Goal: Transaction & Acquisition: Purchase product/service

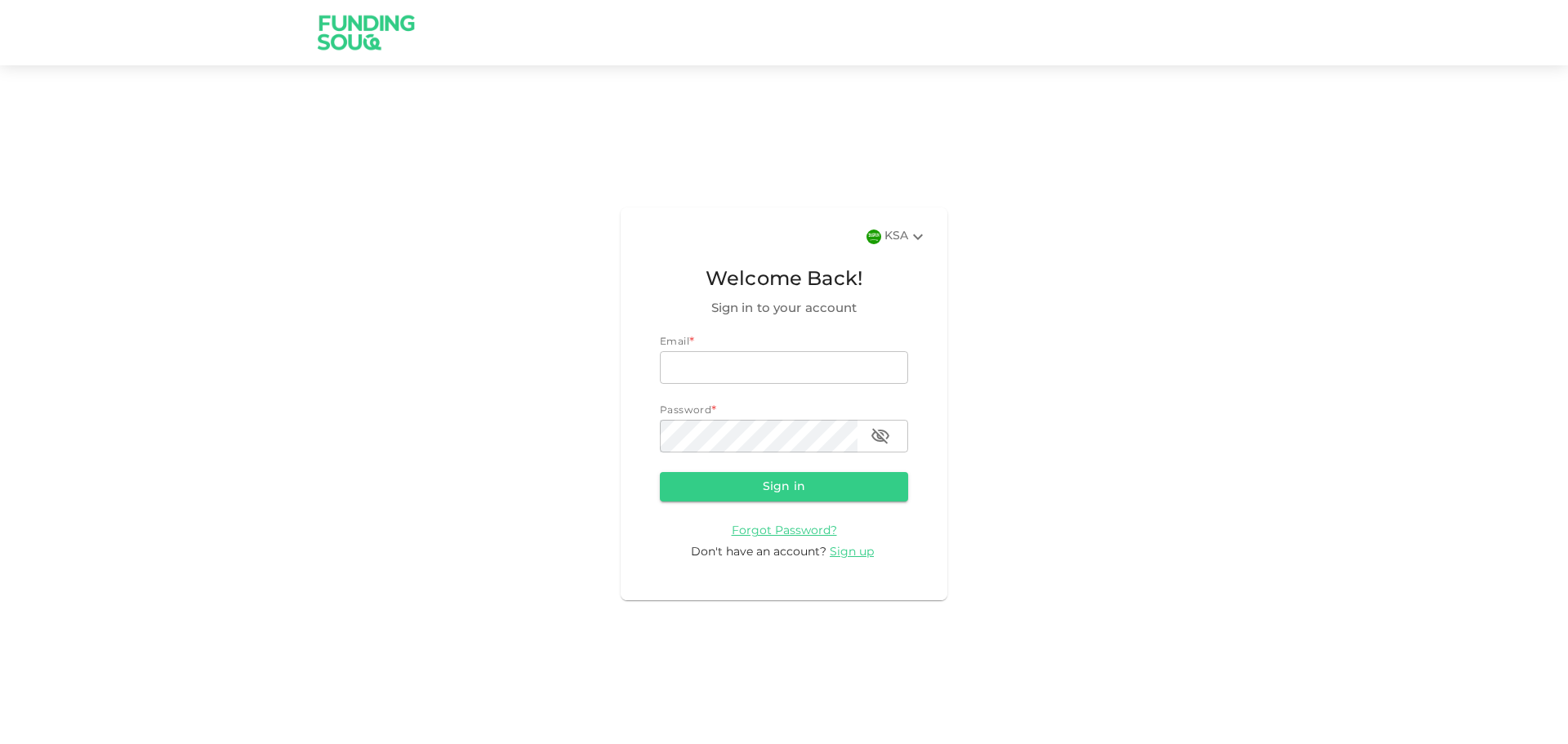
click at [915, 235] on icon at bounding box center [918, 236] width 10 height 6
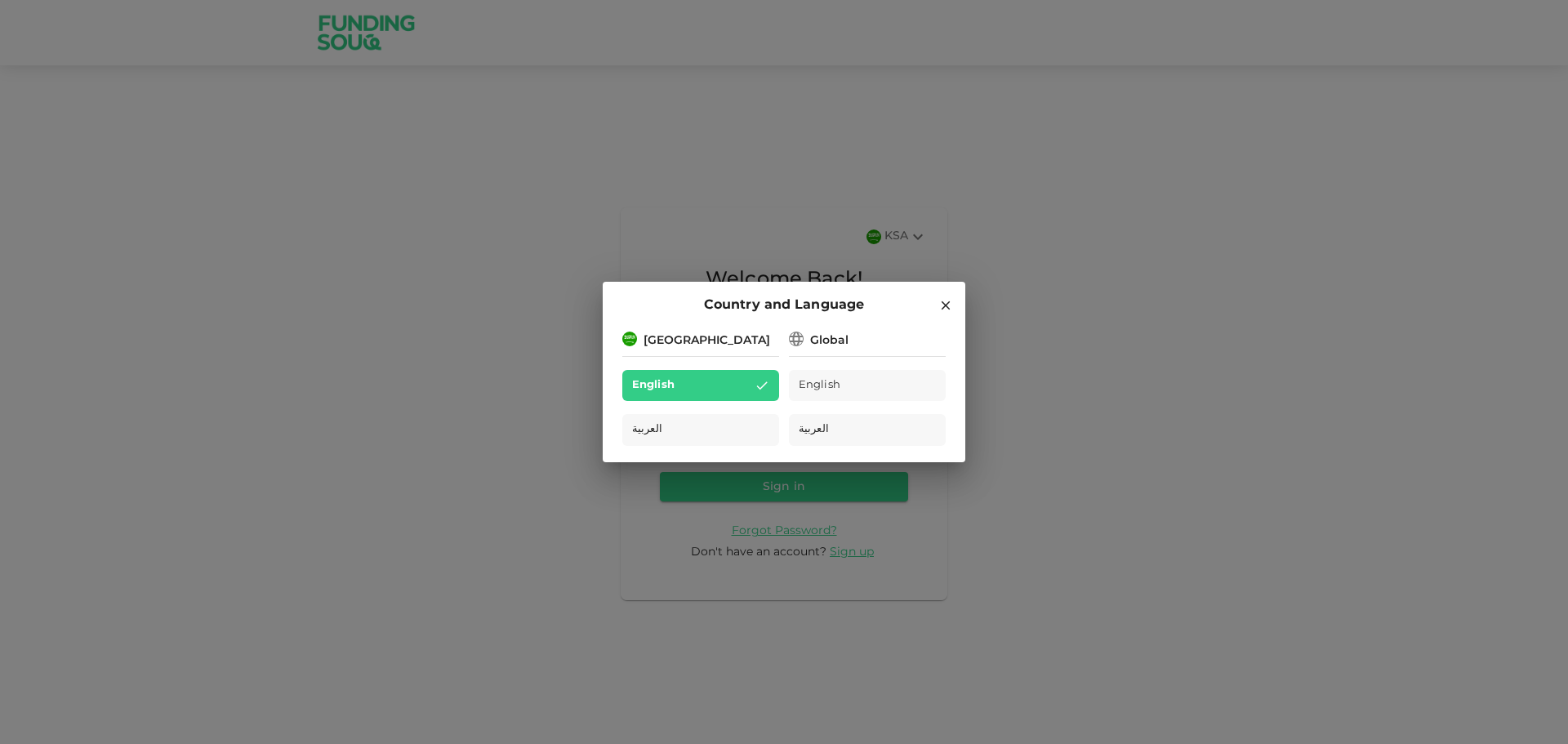
click at [1293, 261] on div "Country and Language Saudi Arabia English العربية Global English العربية" at bounding box center [784, 372] width 1568 height 744
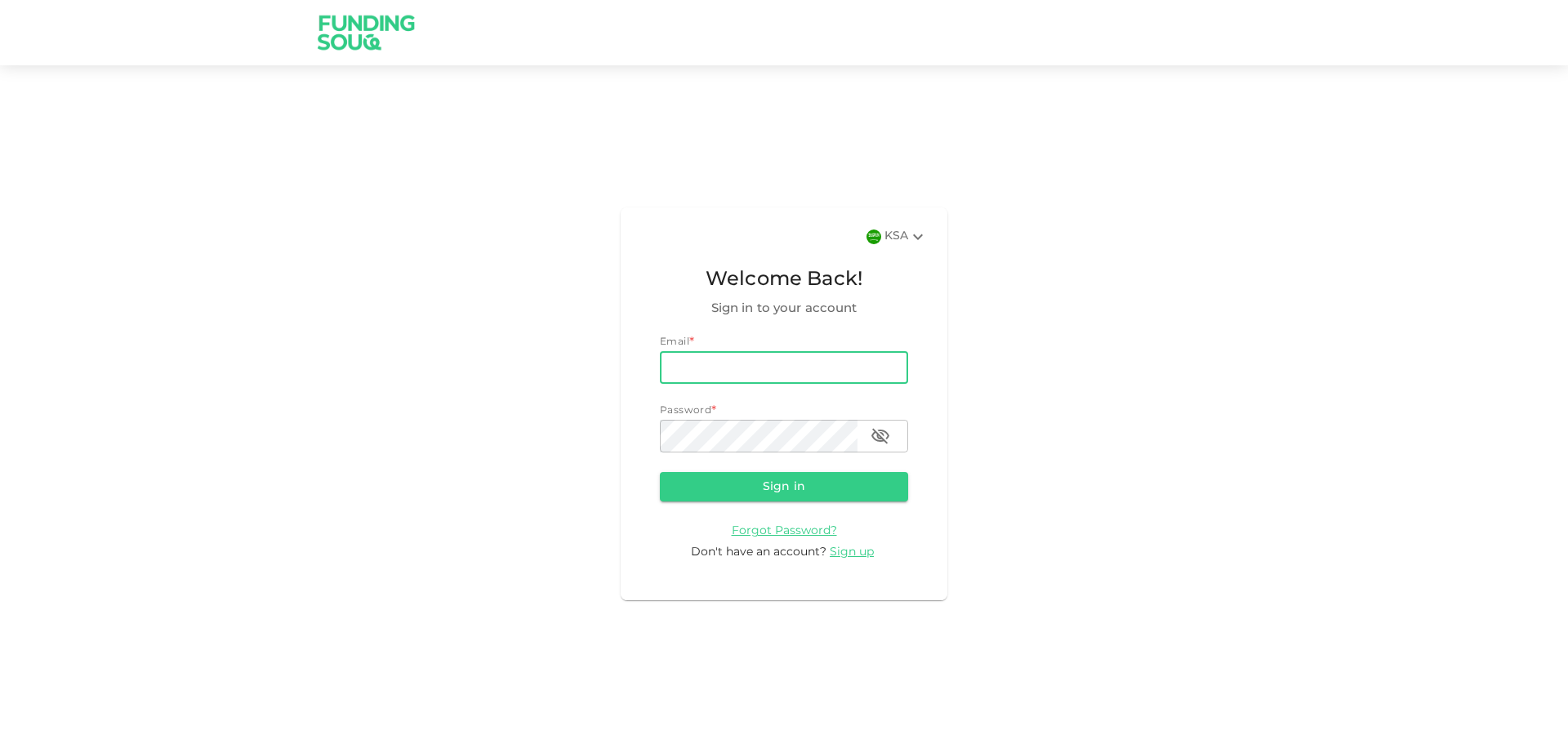
click at [734, 359] on input "email" at bounding box center [784, 367] width 248 height 33
type input "[EMAIL_ADDRESS][DOMAIN_NAME]"
click at [817, 529] on span "Forgot Password?" at bounding box center [784, 531] width 106 height 12
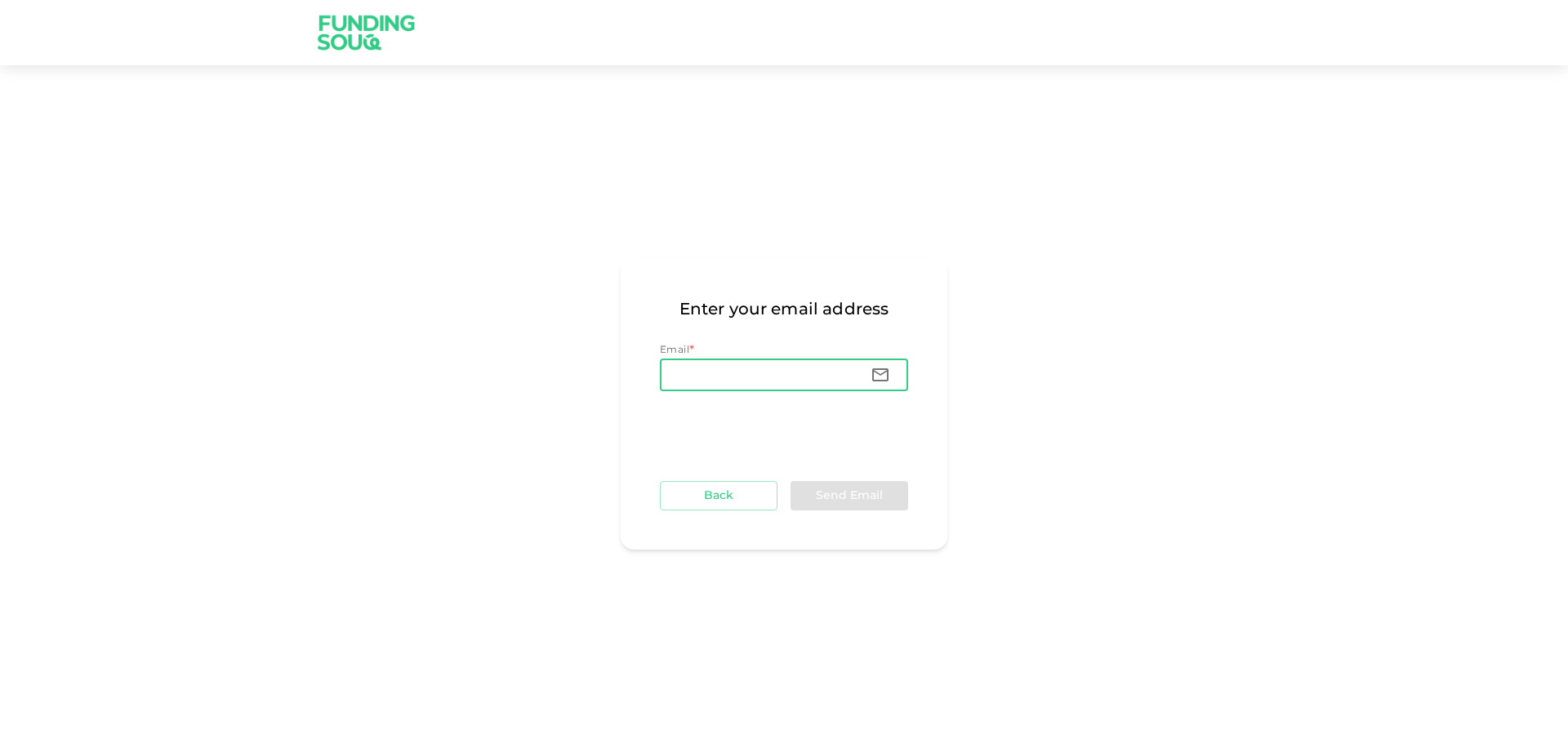
click at [689, 376] on input "Email" at bounding box center [759, 375] width 198 height 33
type input "[EMAIL_ADDRESS][DOMAIN_NAME]"
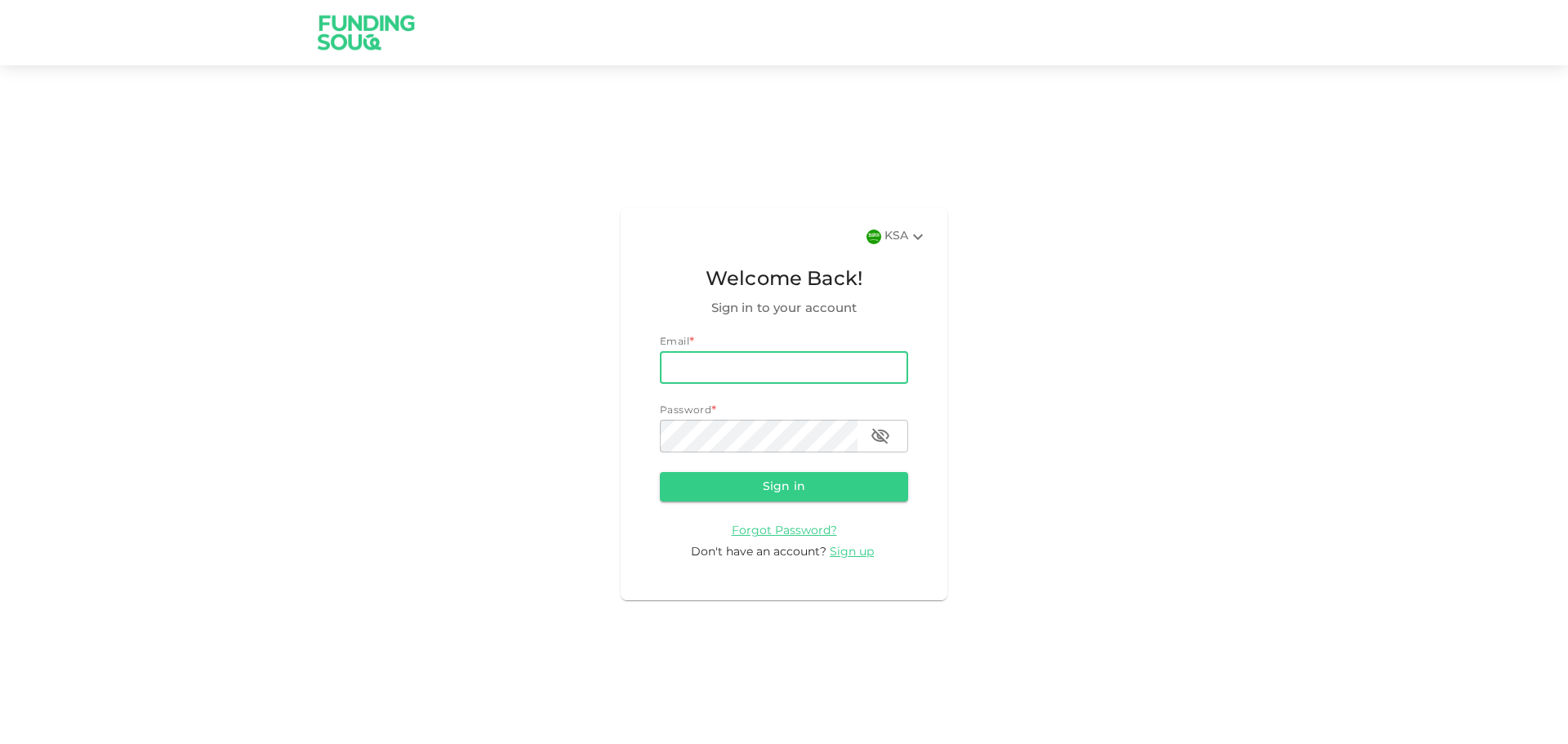
click at [731, 364] on input "email" at bounding box center [784, 367] width 248 height 33
type input "[EMAIL_ADDRESS][DOMAIN_NAME]"
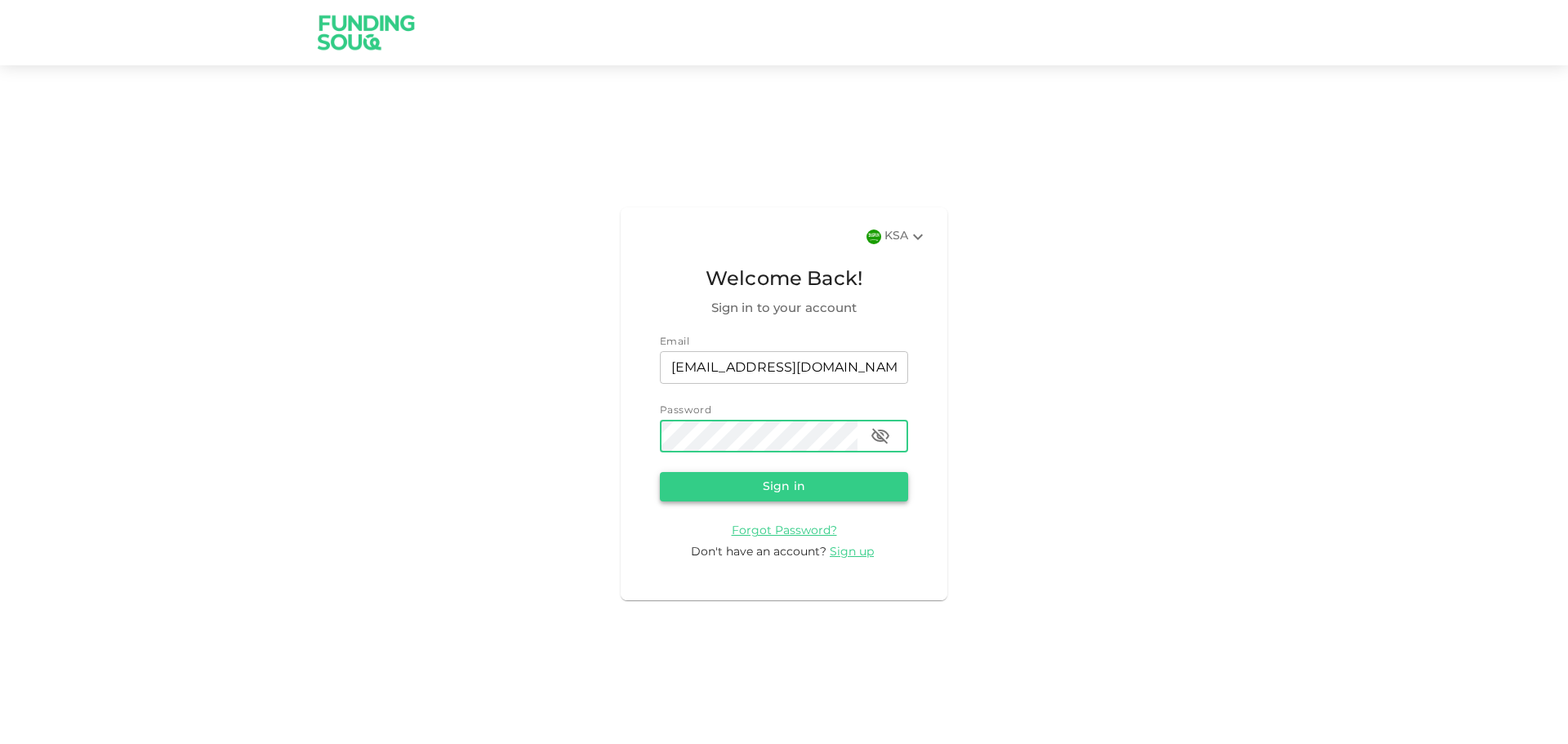
click at [758, 490] on button "Sign in" at bounding box center [784, 486] width 248 height 29
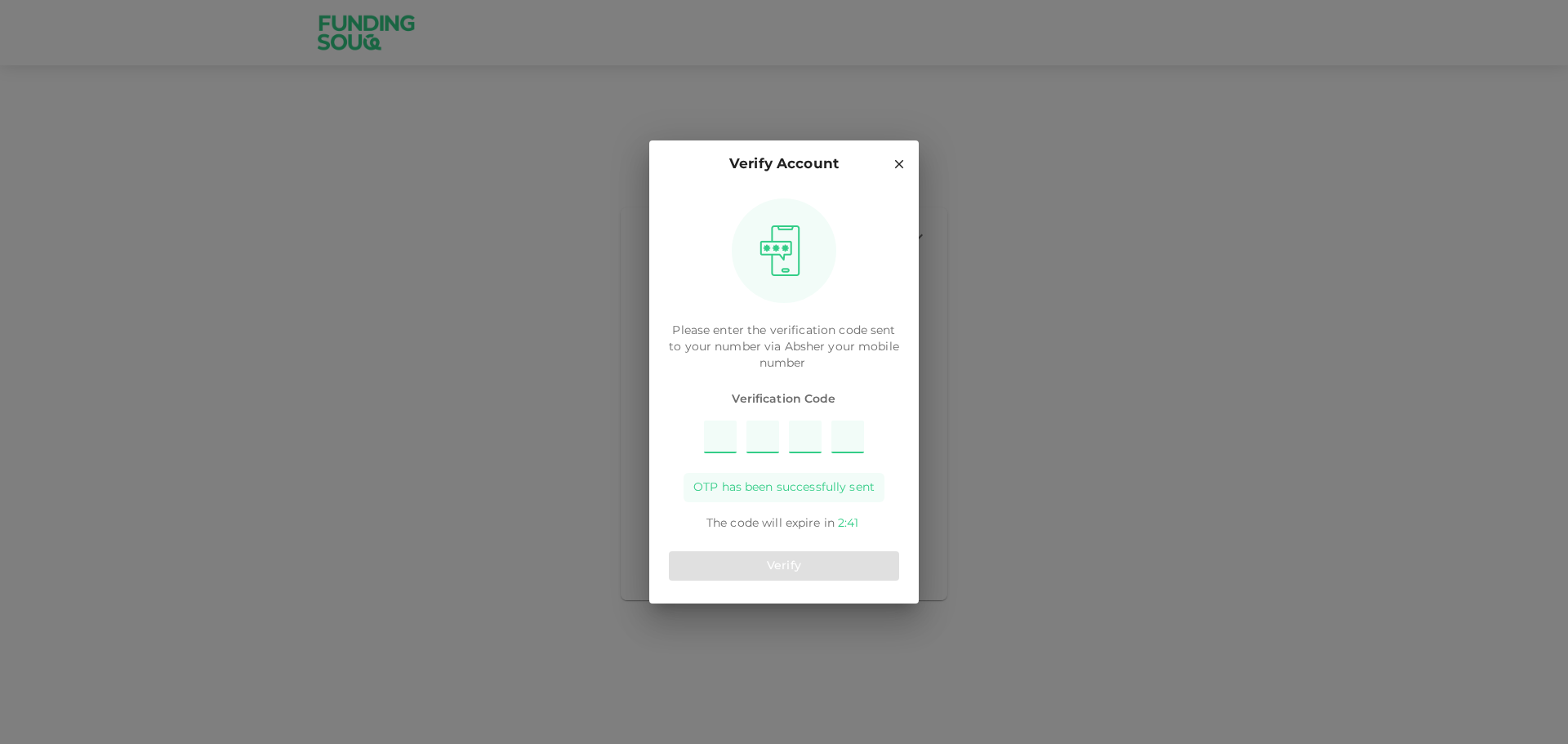
type input "2"
type input "5"
type input "7"
type input "8"
click at [761, 563] on button "Verify" at bounding box center [783, 566] width 230 height 29
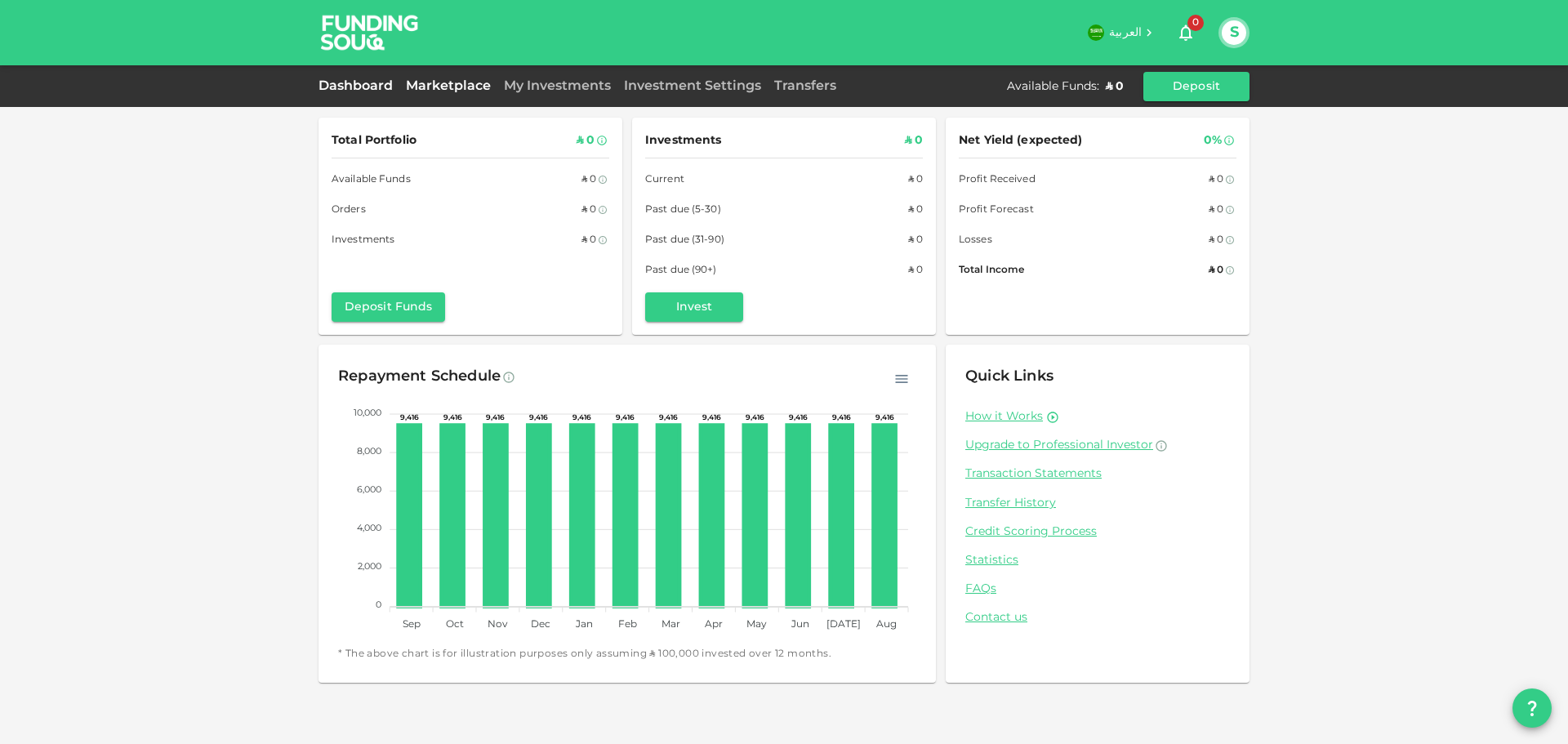
click at [450, 85] on link "Marketplace" at bounding box center [448, 86] width 98 height 13
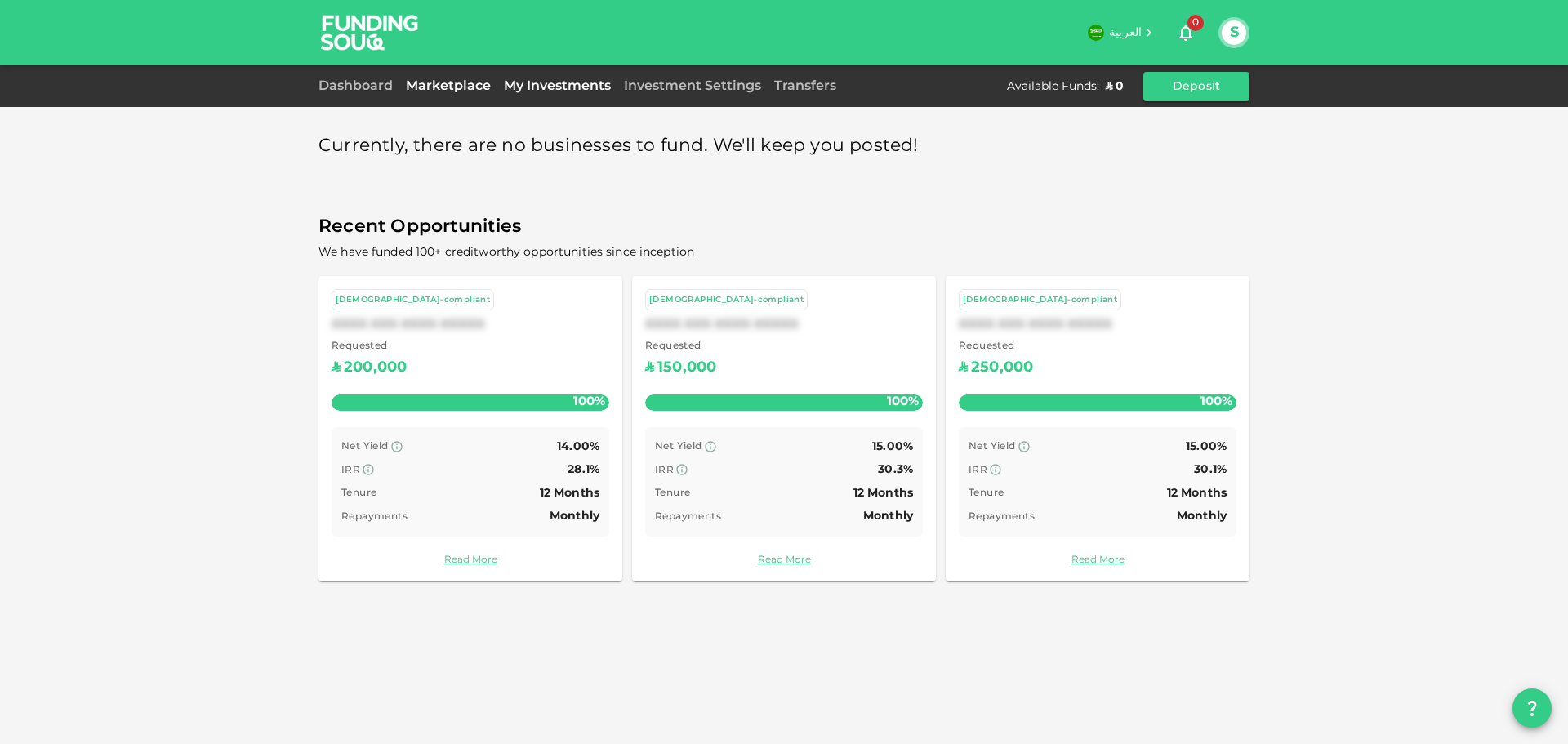
click at [536, 89] on link "My Investments" at bounding box center [557, 86] width 120 height 13
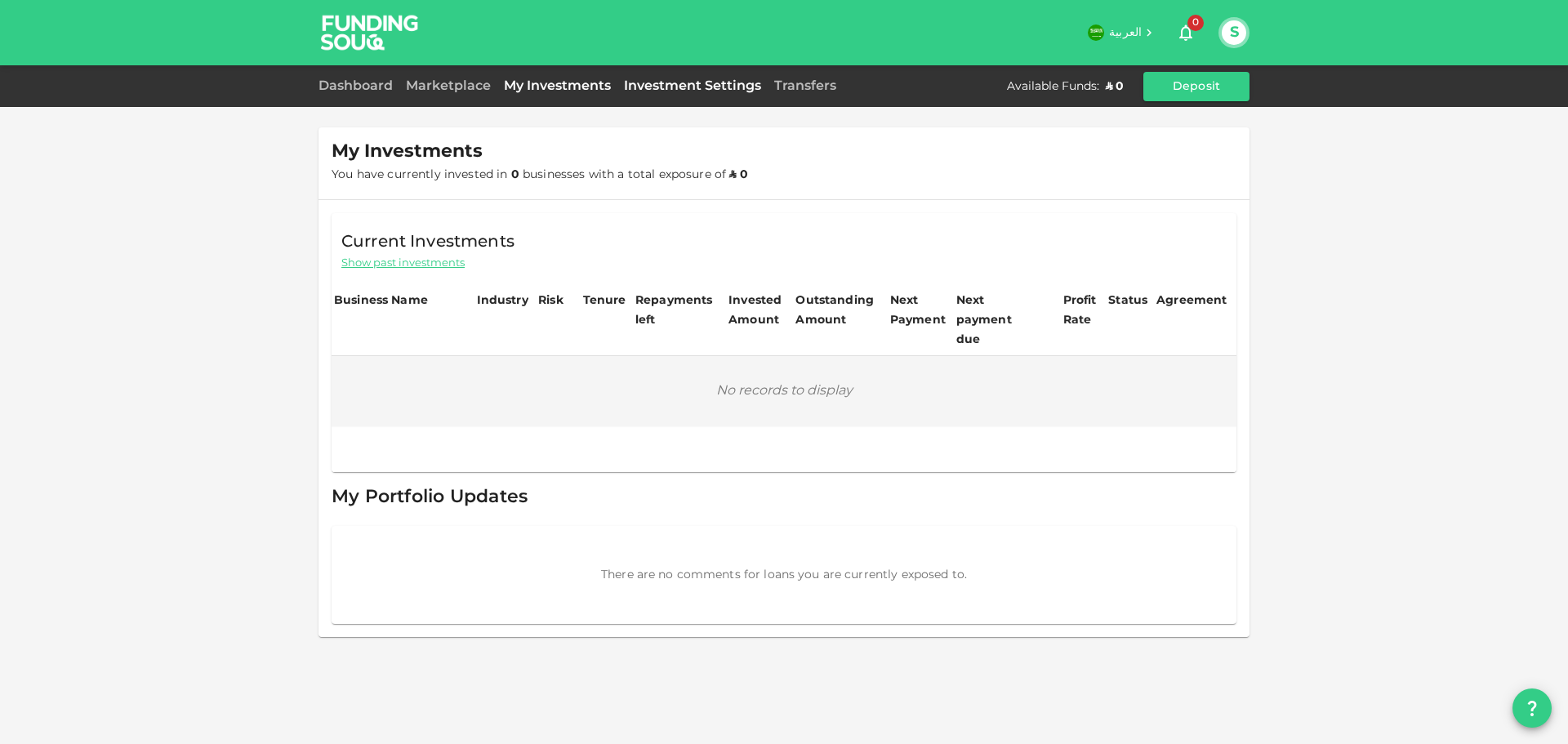
click at [662, 85] on link "Investment Settings" at bounding box center [692, 86] width 150 height 13
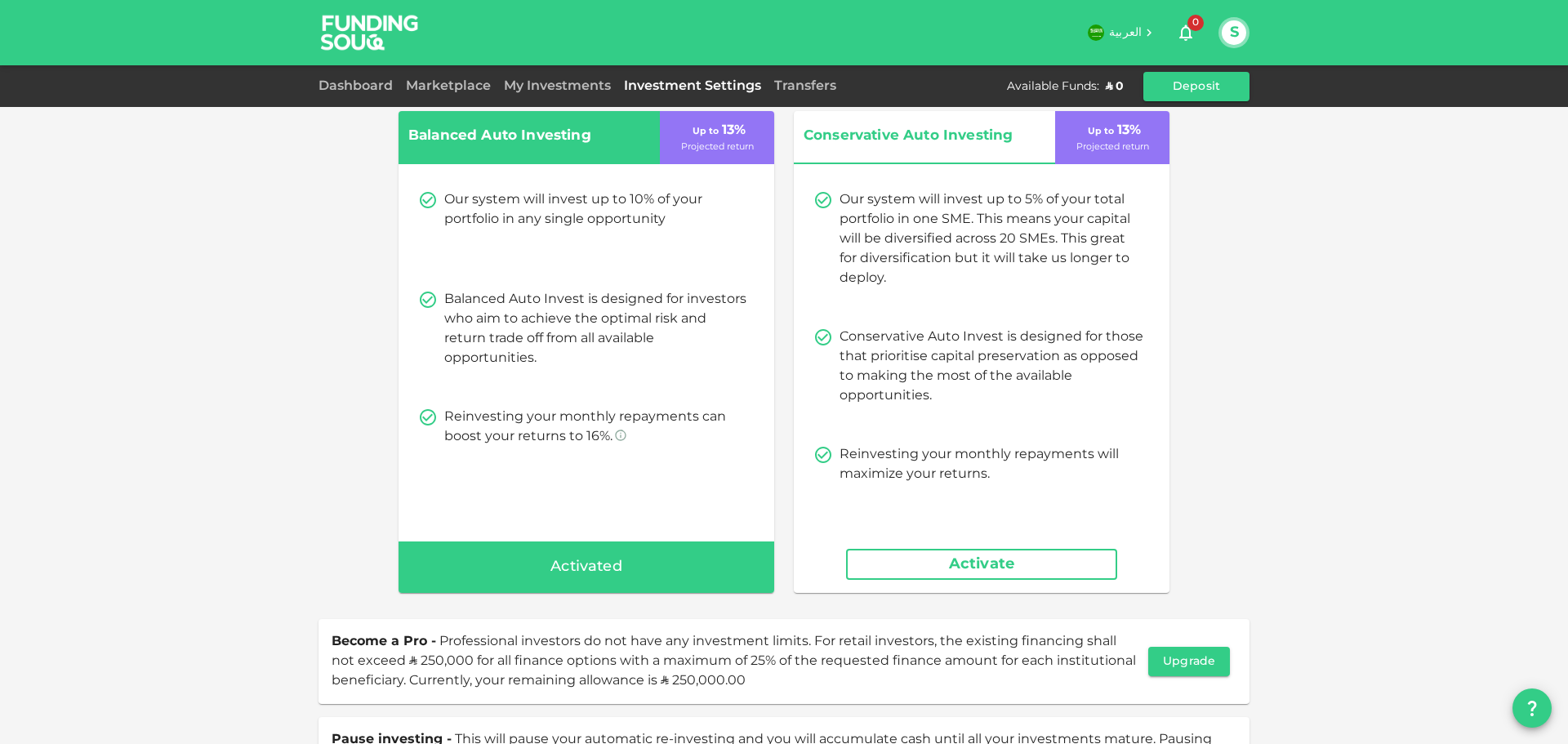
scroll to position [127, 0]
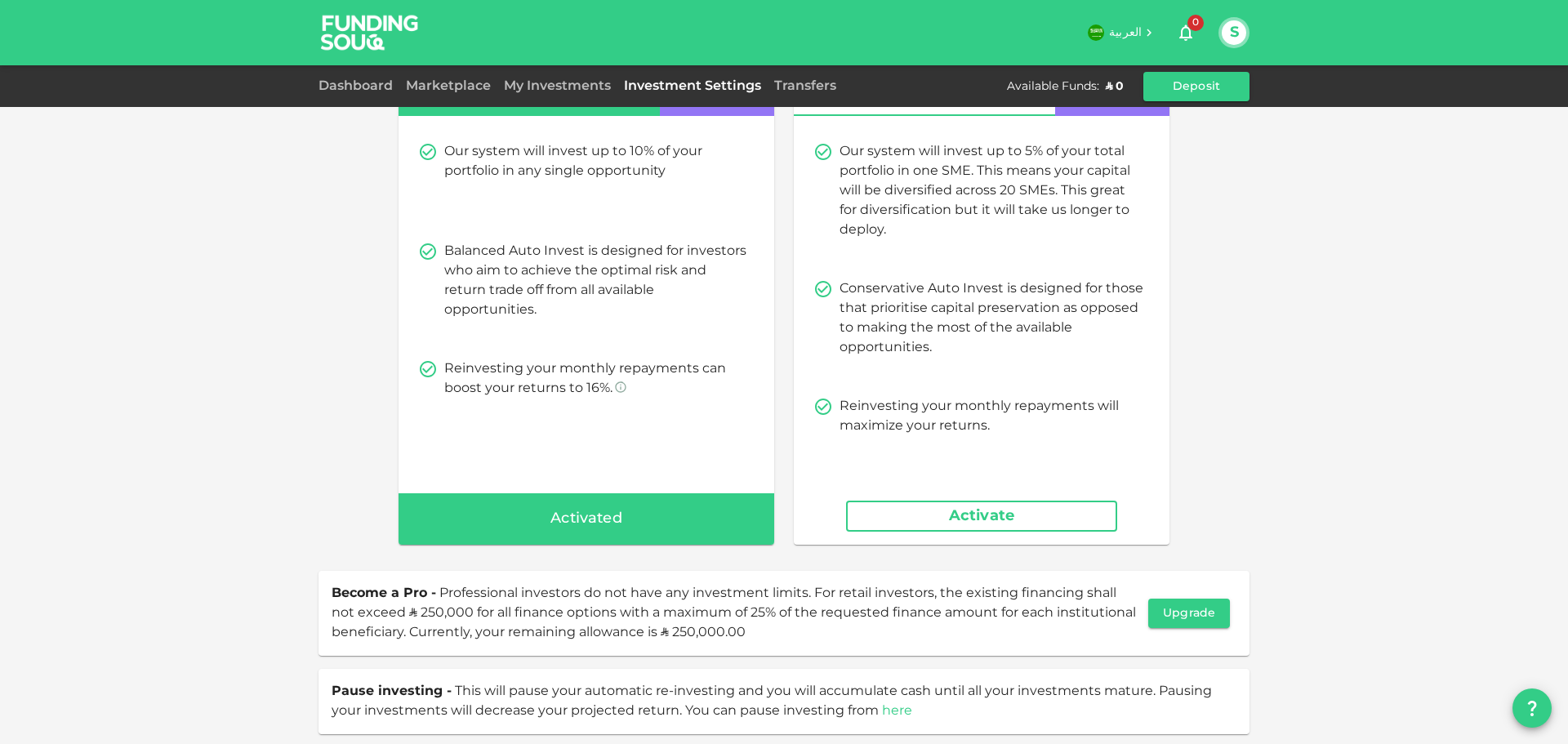
click at [889, 710] on link "here" at bounding box center [897, 710] width 30 height 13
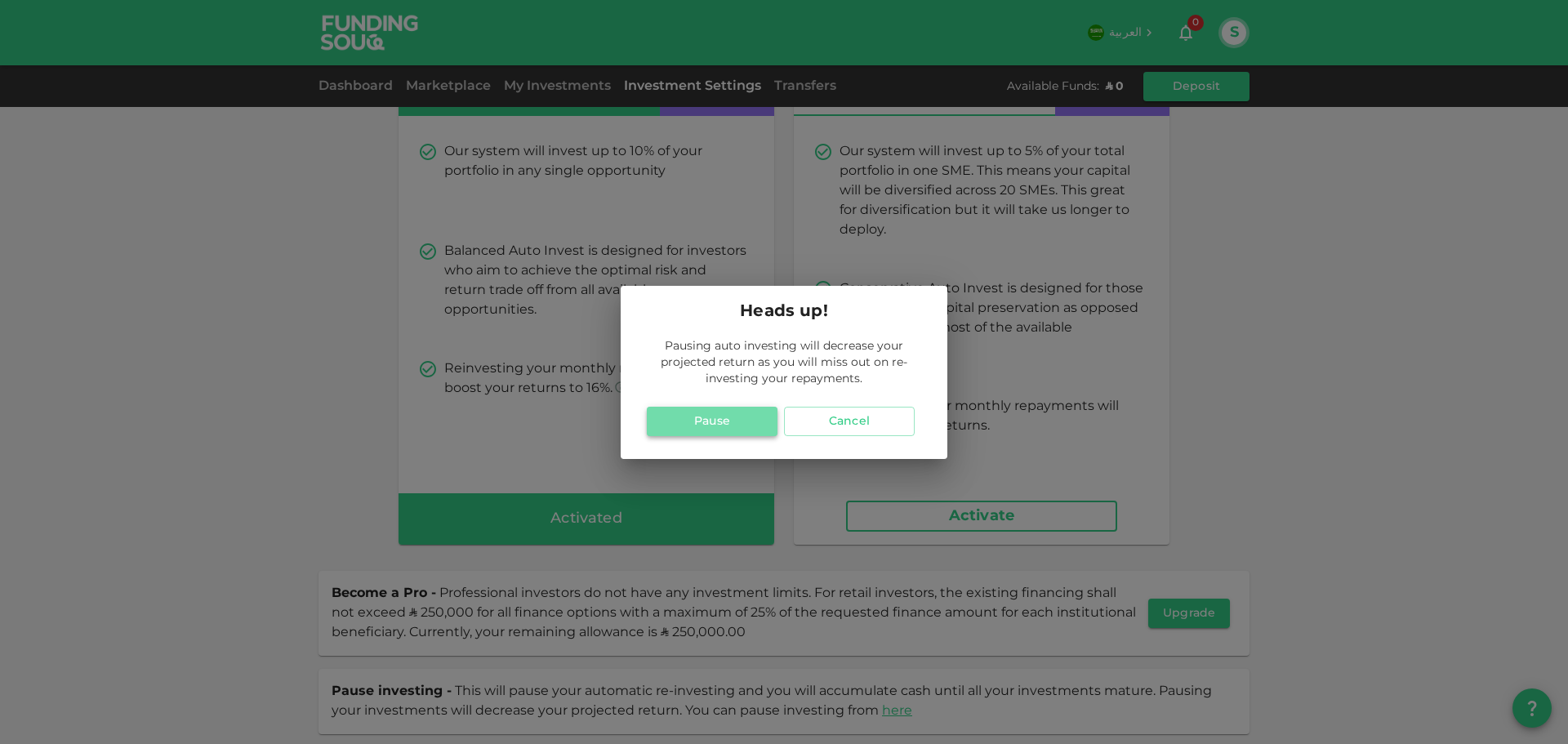
click at [705, 421] on button "Pause" at bounding box center [712, 421] width 131 height 29
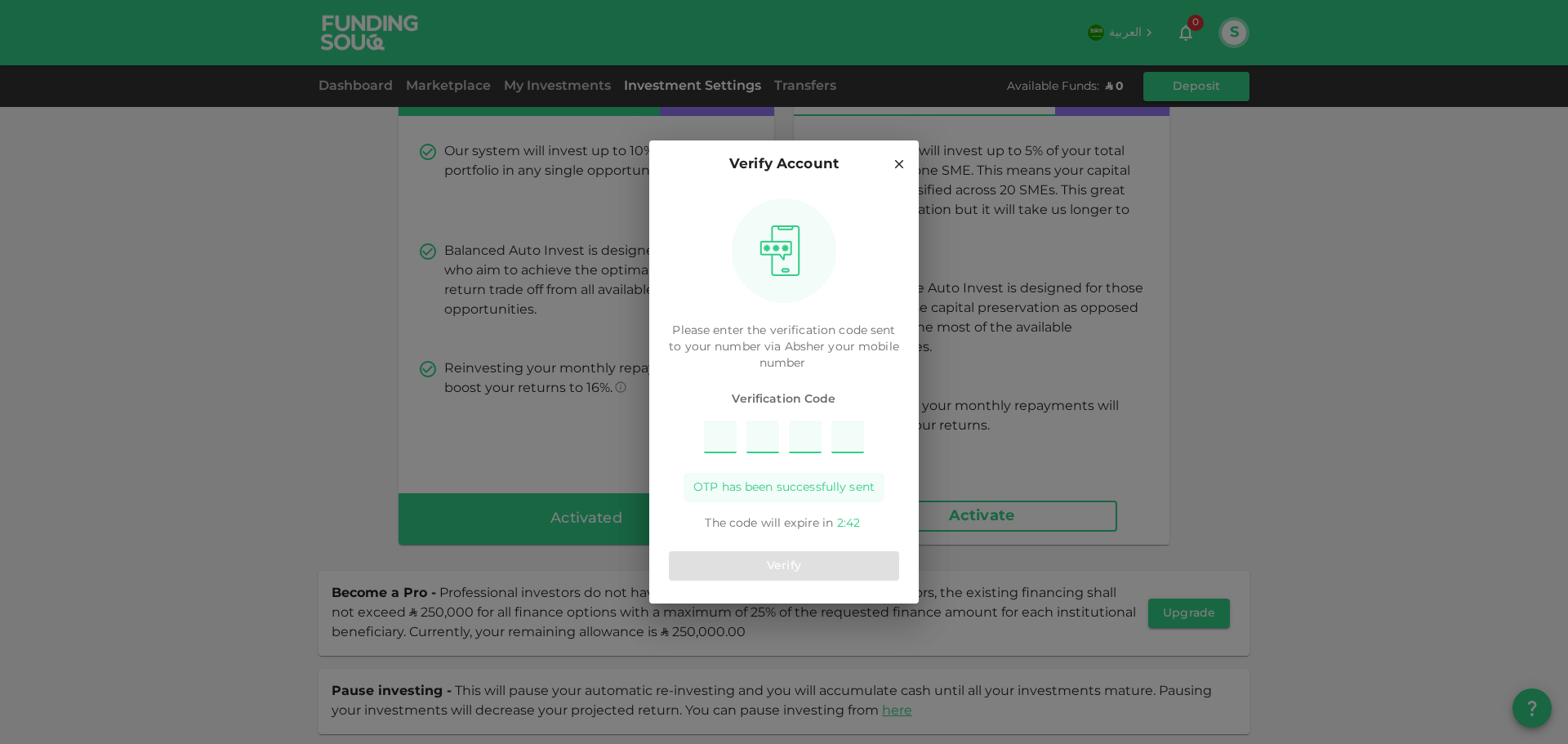
type input "7"
type input "3"
type input "2"
type input "9"
click at [787, 569] on button "Verify" at bounding box center [783, 566] width 230 height 29
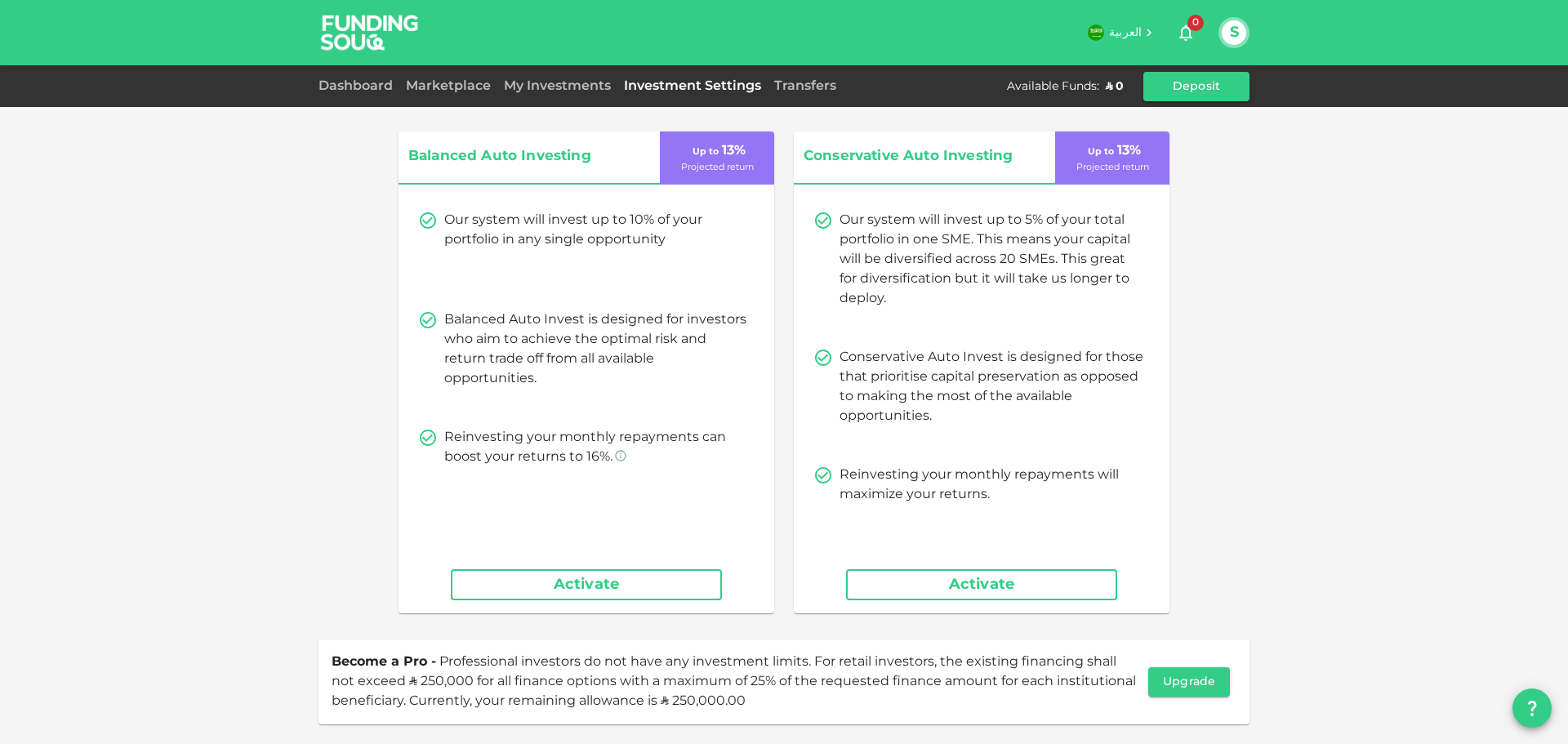
scroll to position [0, 0]
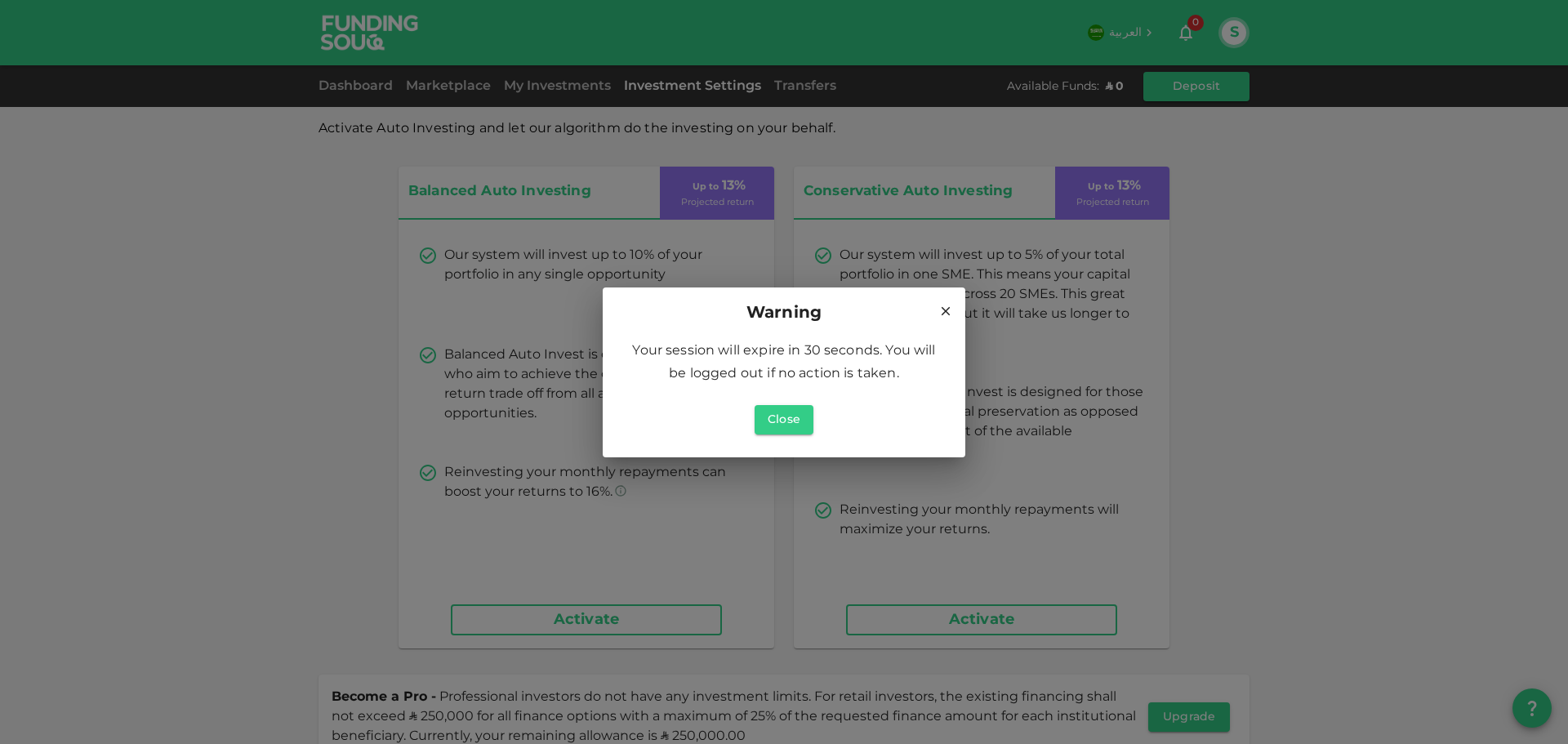
click at [797, 90] on div "Warning Your session will expire in 30 seconds. You will be logged out if no ac…" at bounding box center [784, 372] width 1568 height 744
click at [785, 414] on button "Close" at bounding box center [784, 419] width 59 height 29
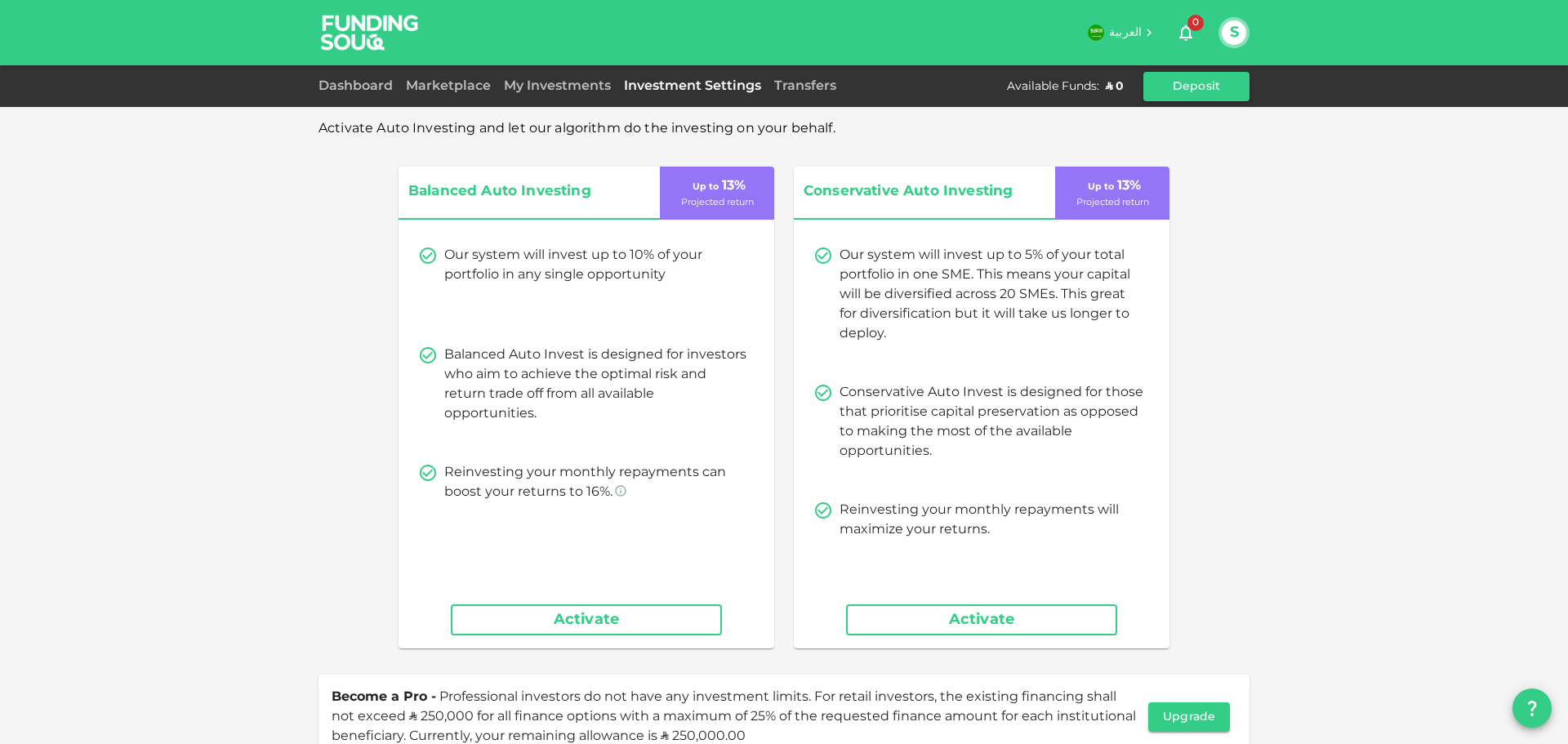
click at [808, 80] on div "Transfers" at bounding box center [805, 86] width 75 height 19
click at [807, 90] on link "Transfers" at bounding box center [805, 86] width 75 height 13
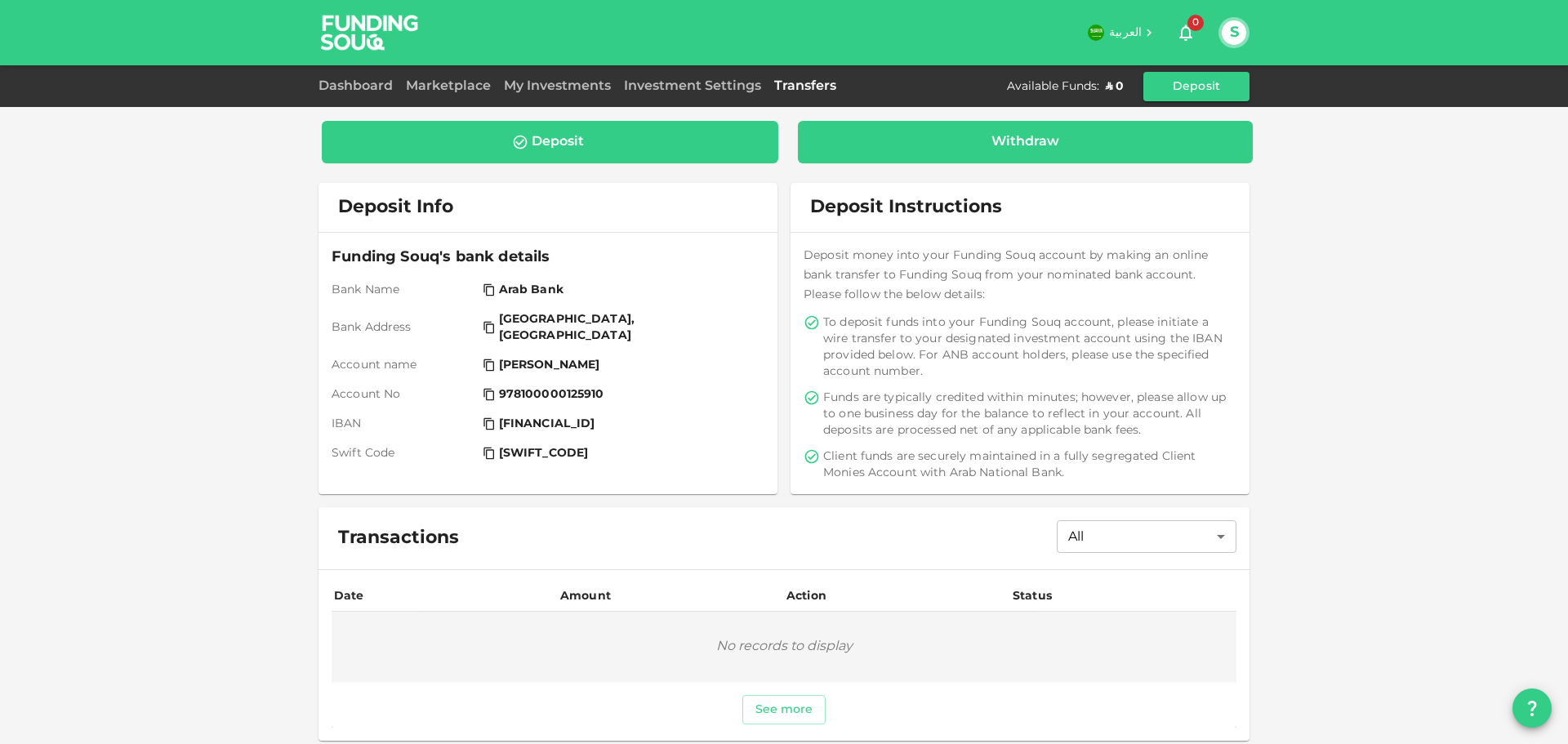
click at [1000, 146] on div "Withdraw" at bounding box center [1024, 142] width 68 height 16
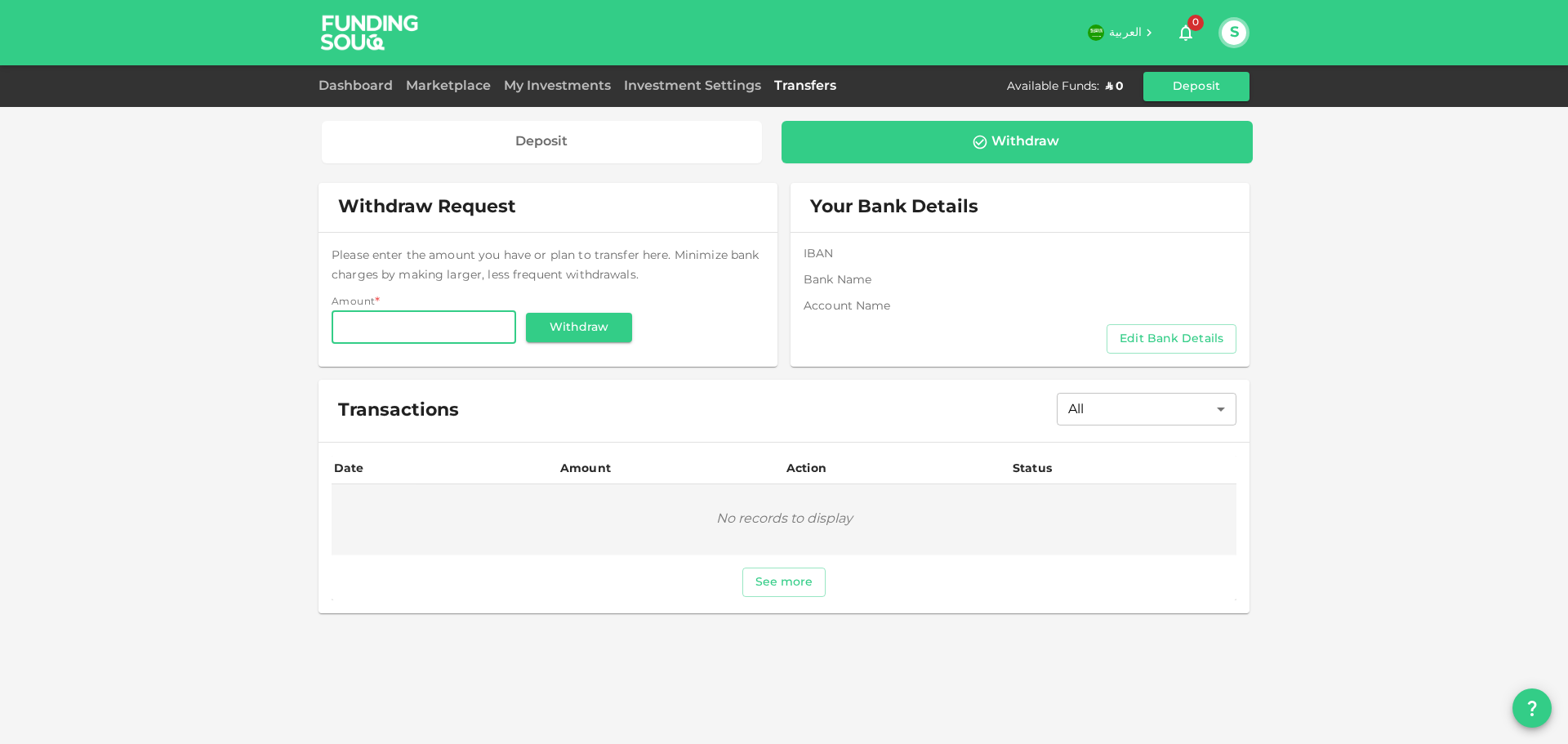
click at [524, 80] on div "My Investments" at bounding box center [557, 86] width 120 height 19
click at [431, 82] on link "Marketplace" at bounding box center [448, 86] width 98 height 13
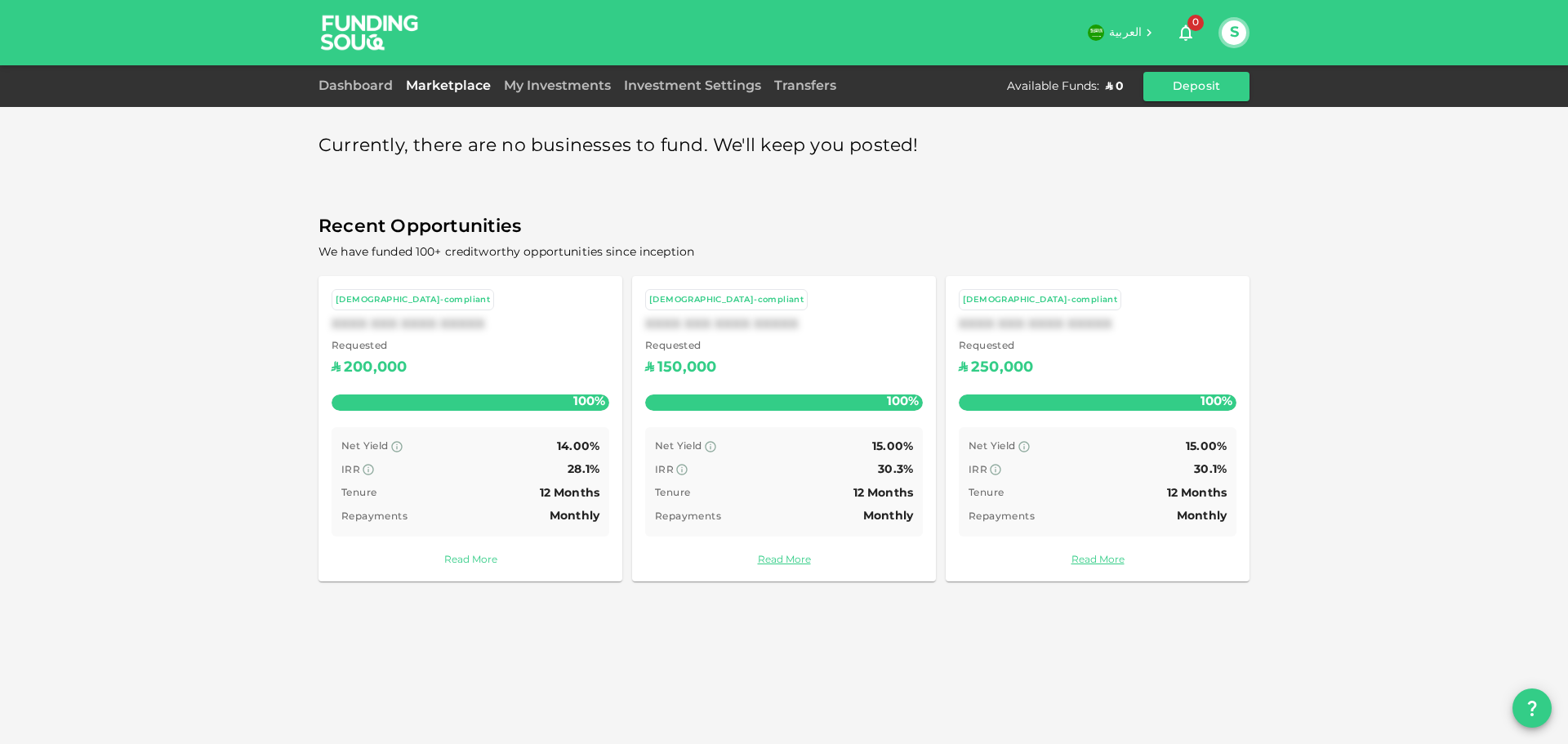
click at [464, 557] on link "Read More" at bounding box center [470, 561] width 277 height 16
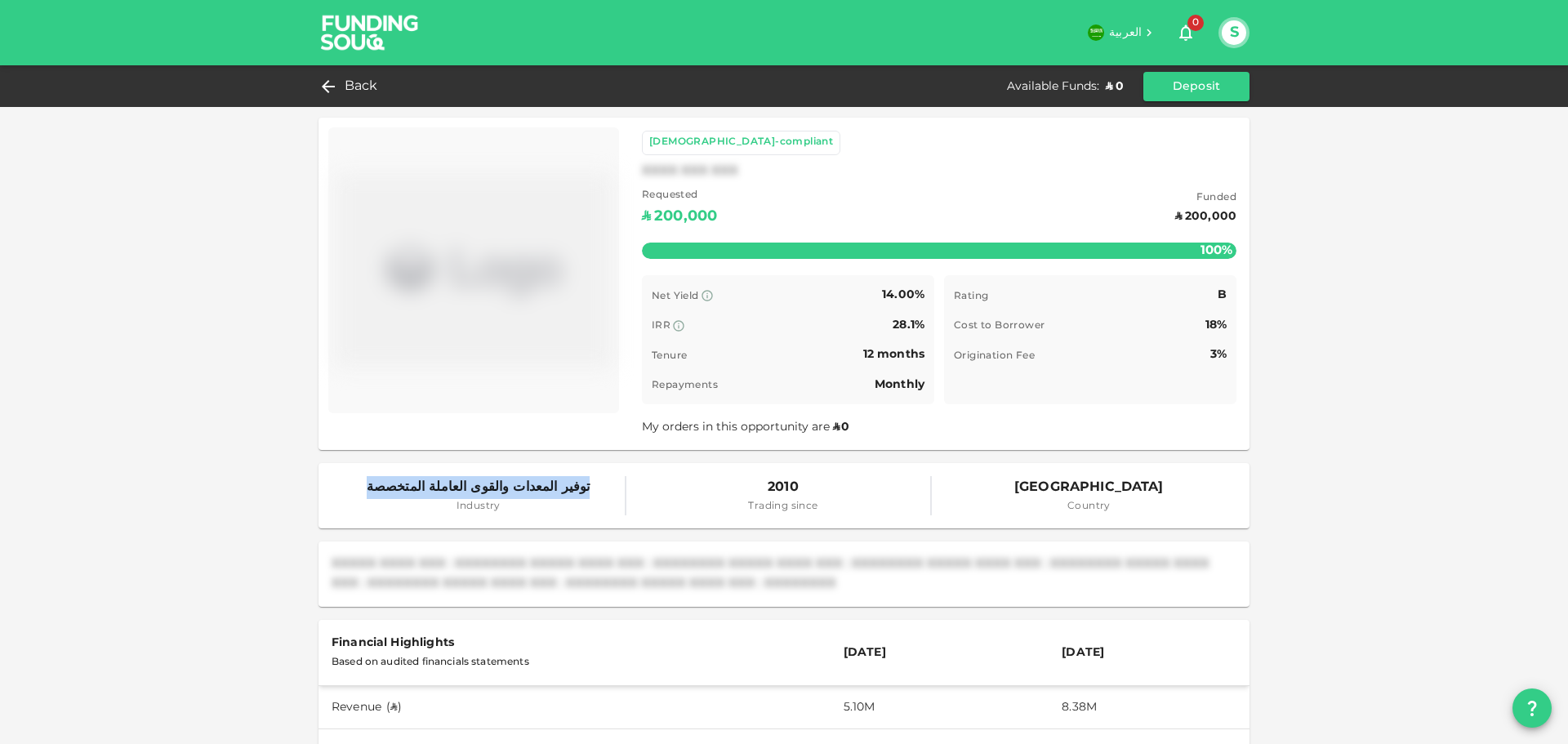
drag, startPoint x: 568, startPoint y: 490, endPoint x: 379, endPoint y: 490, distance: 189.0
click at [379, 490] on div "توفير المعدات والقوى العاملة المتخصصة Industry" at bounding box center [479, 495] width 295 height 39
copy span "توفير المعدات والقوى العاملة المتخصصة"
click at [352, 90] on span "Back" at bounding box center [361, 86] width 34 height 23
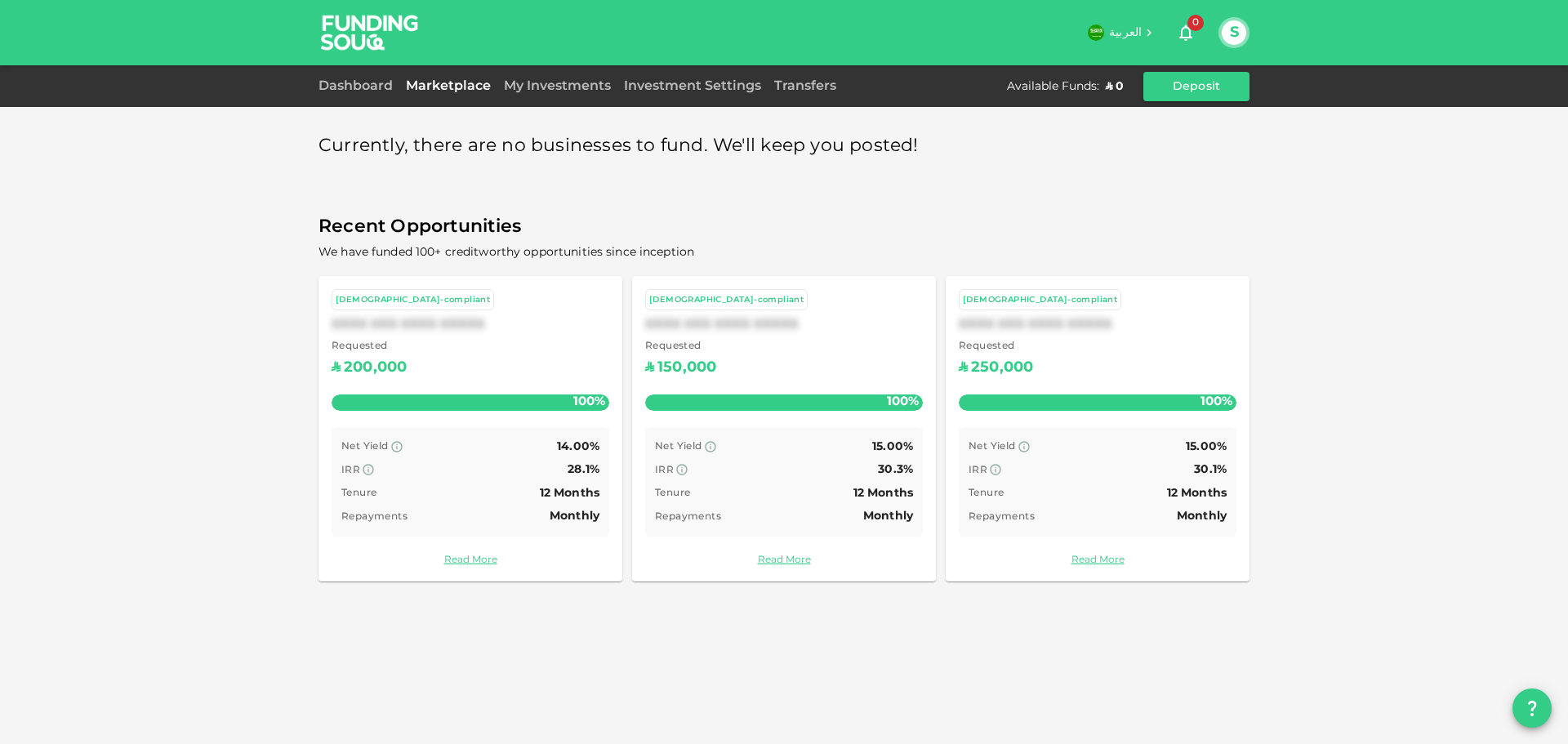
click at [766, 462] on div "IRR 30.3%" at bounding box center [784, 470] width 258 height 20
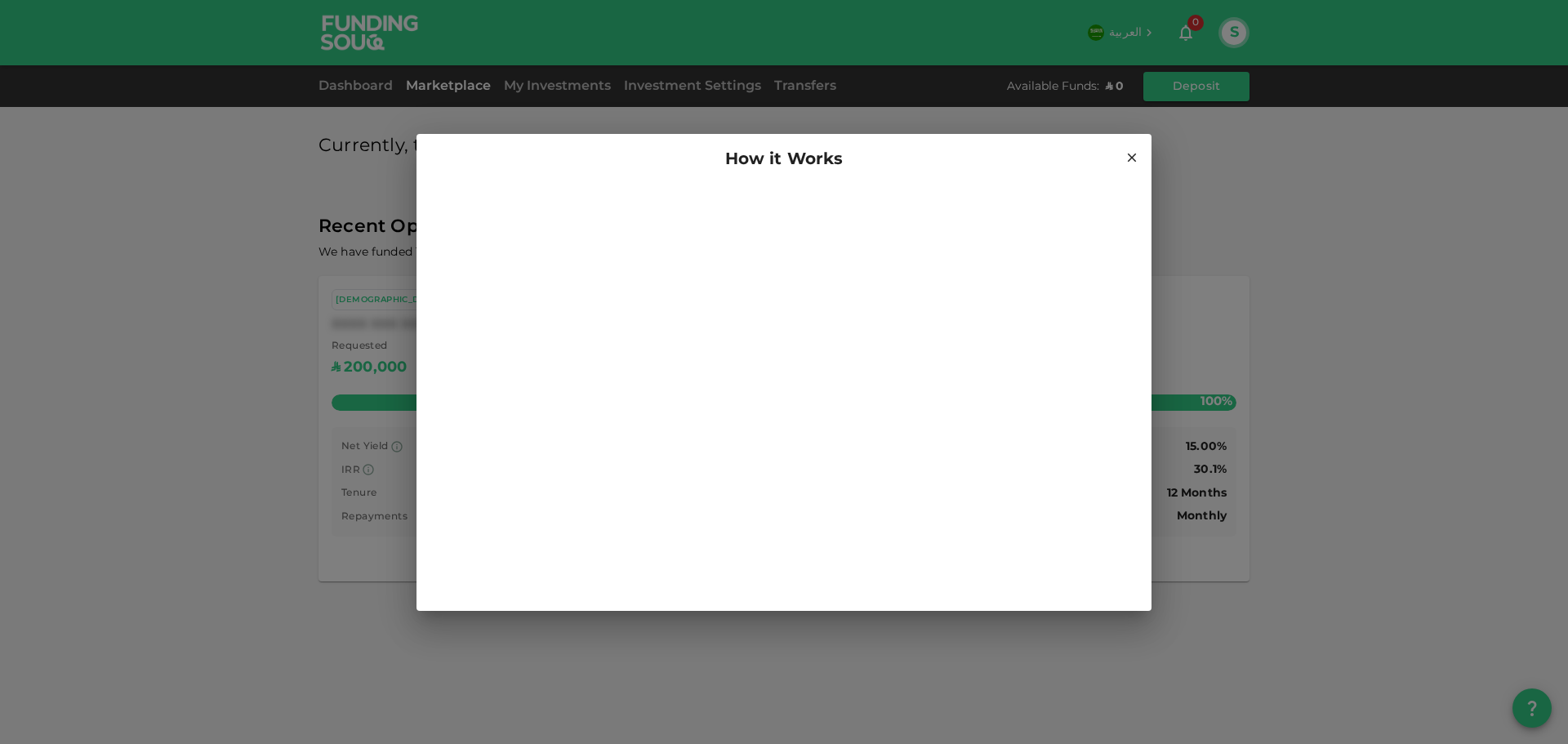
click at [1131, 155] on icon at bounding box center [1132, 158] width 15 height 15
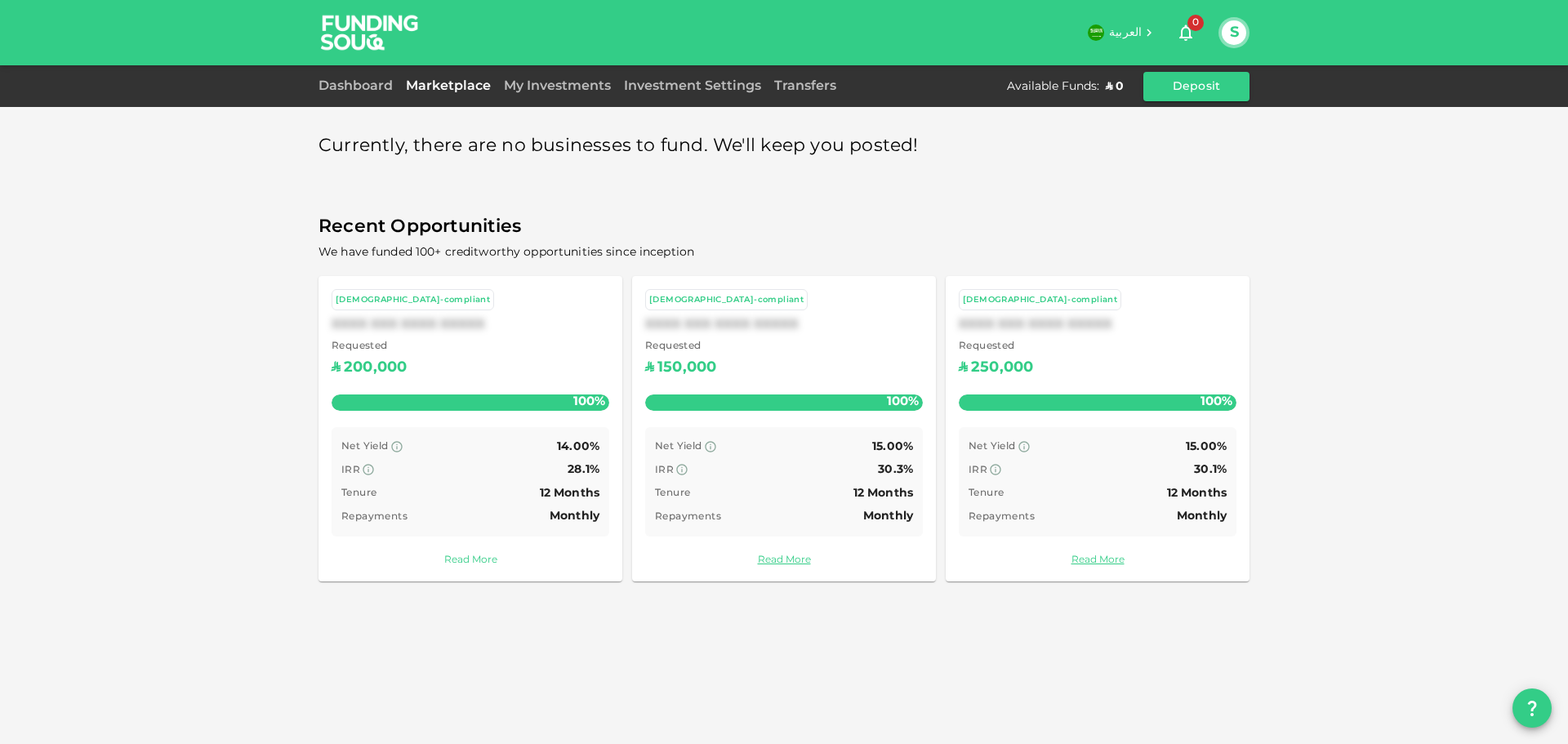
click at [469, 559] on link "Read More" at bounding box center [470, 561] width 277 height 16
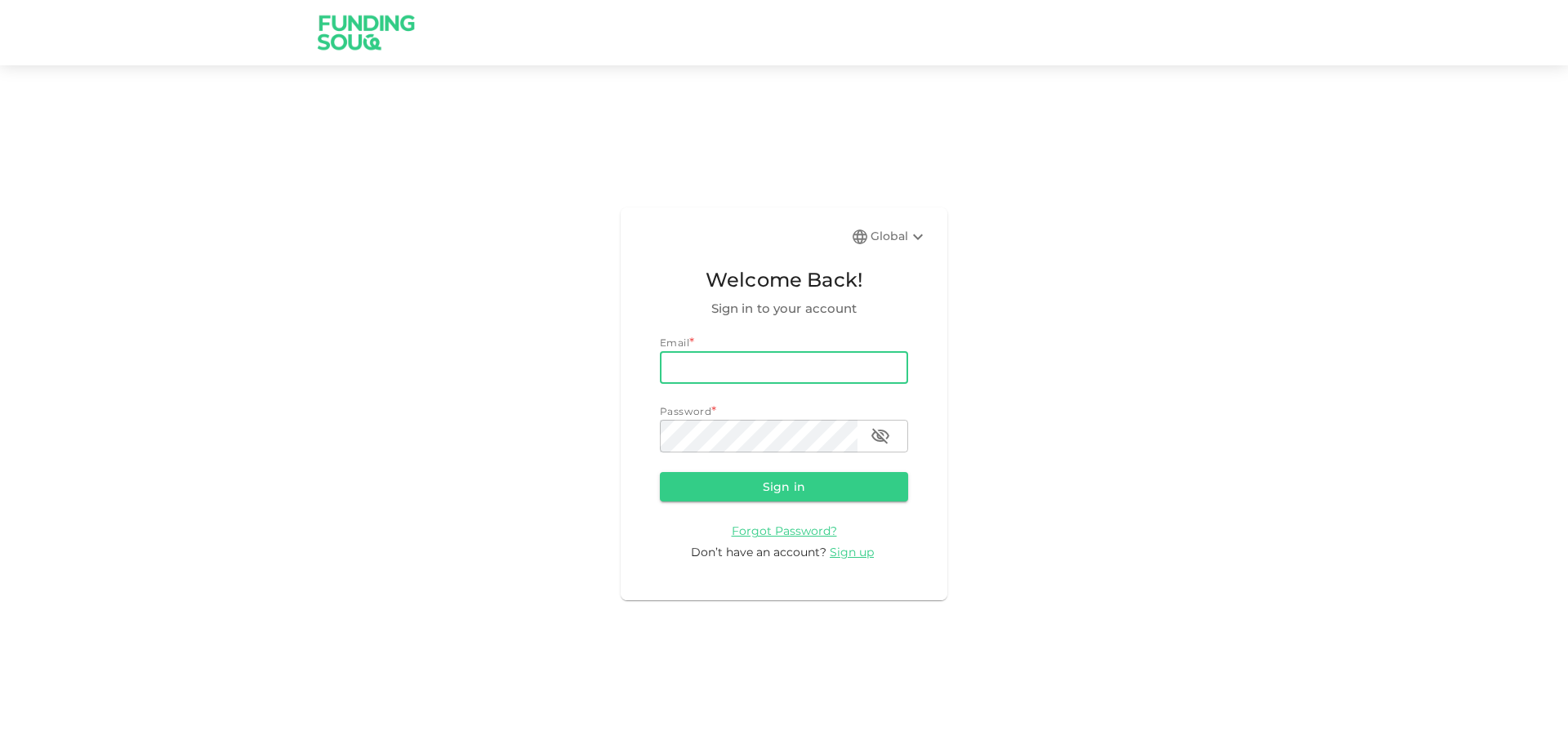
click at [686, 367] on input "email" at bounding box center [784, 367] width 248 height 33
type input "[EMAIL_ADDRESS][DOMAIN_NAME]"
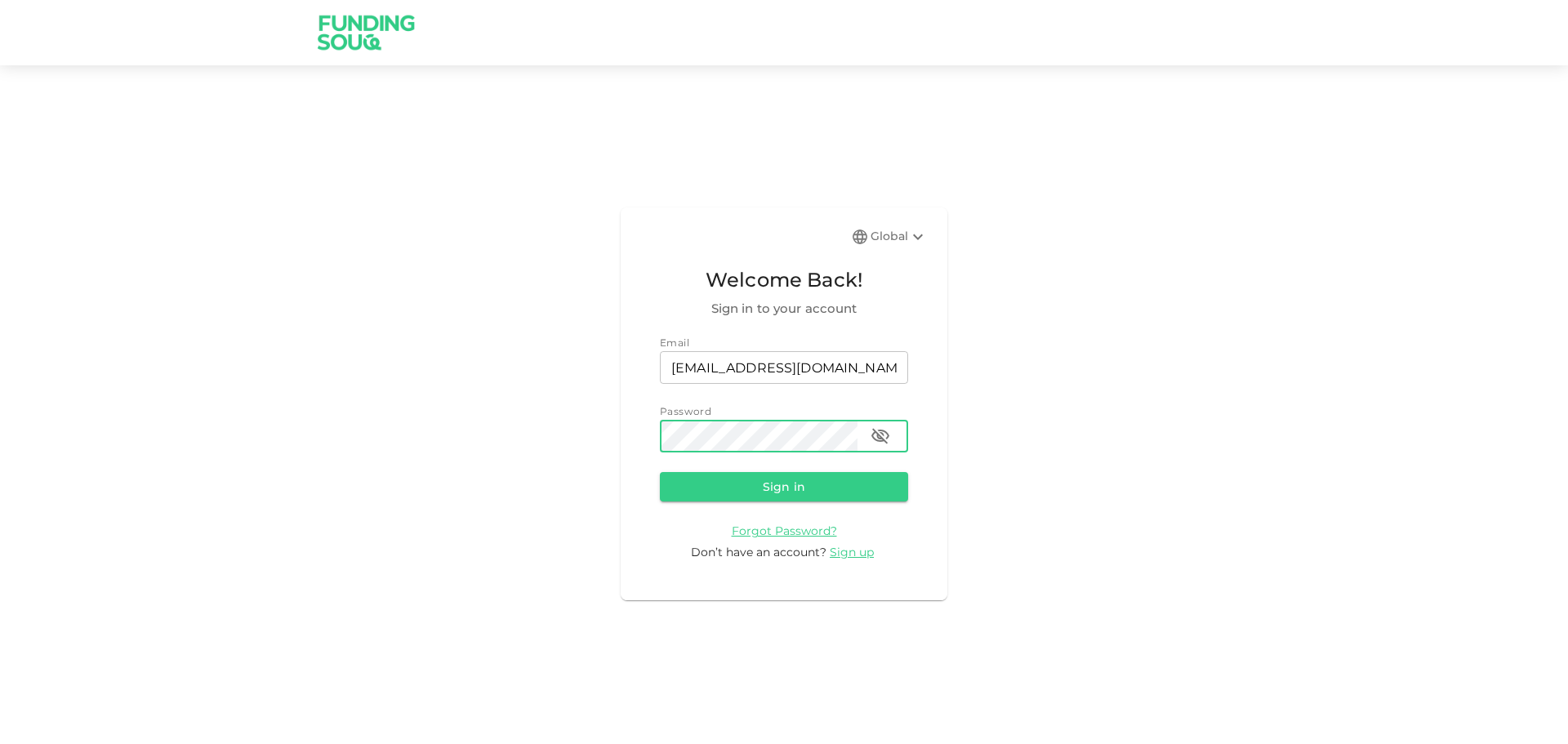
click at [660, 472] on button "Sign in" at bounding box center [784, 486] width 248 height 29
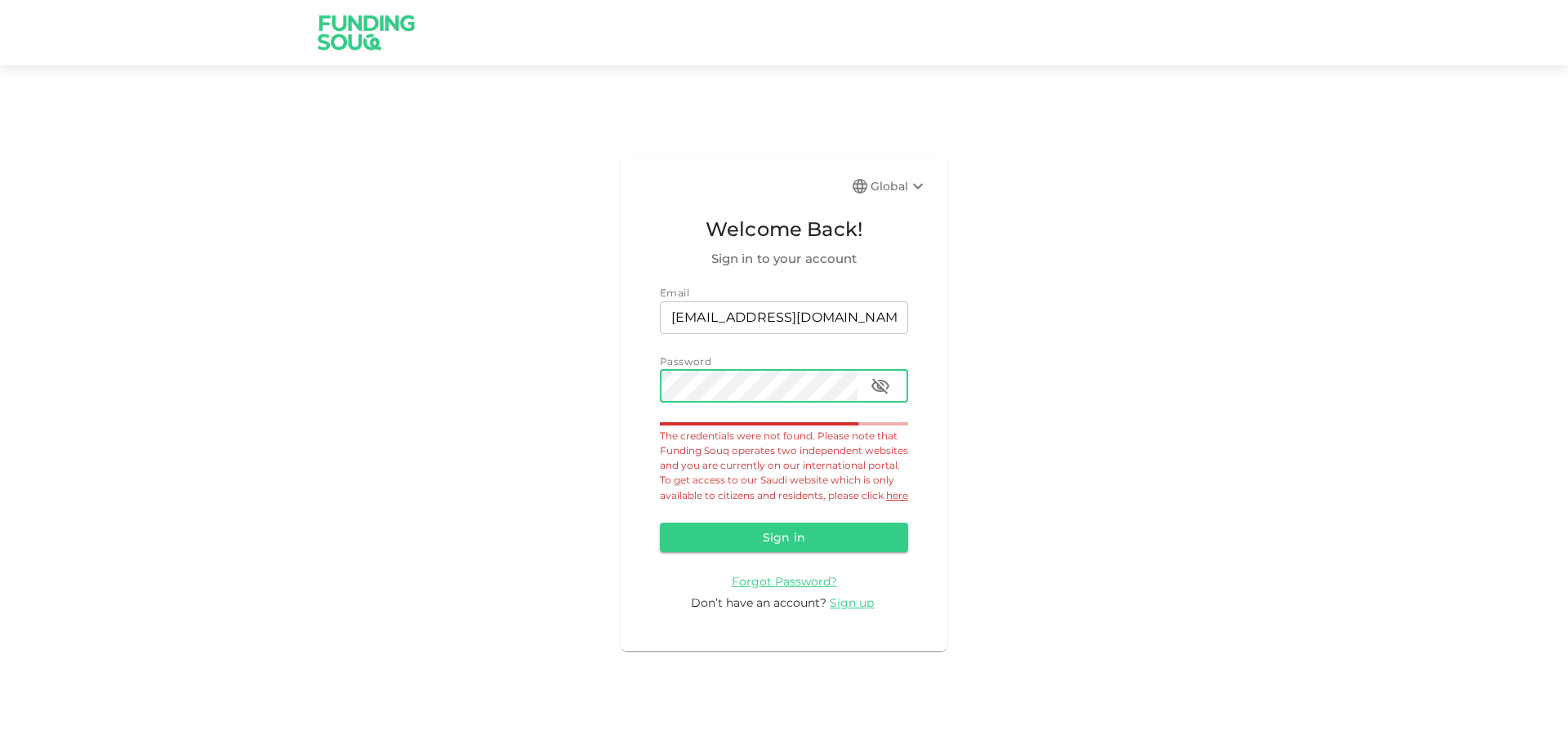
click at [477, 370] on div "Global Welcome Back! Sign in to your account Email email [EMAIL_ADDRESS][DOMAIN…" at bounding box center [784, 403] width 1568 height 638
click at [660, 523] on button "Sign in" at bounding box center [784, 537] width 248 height 29
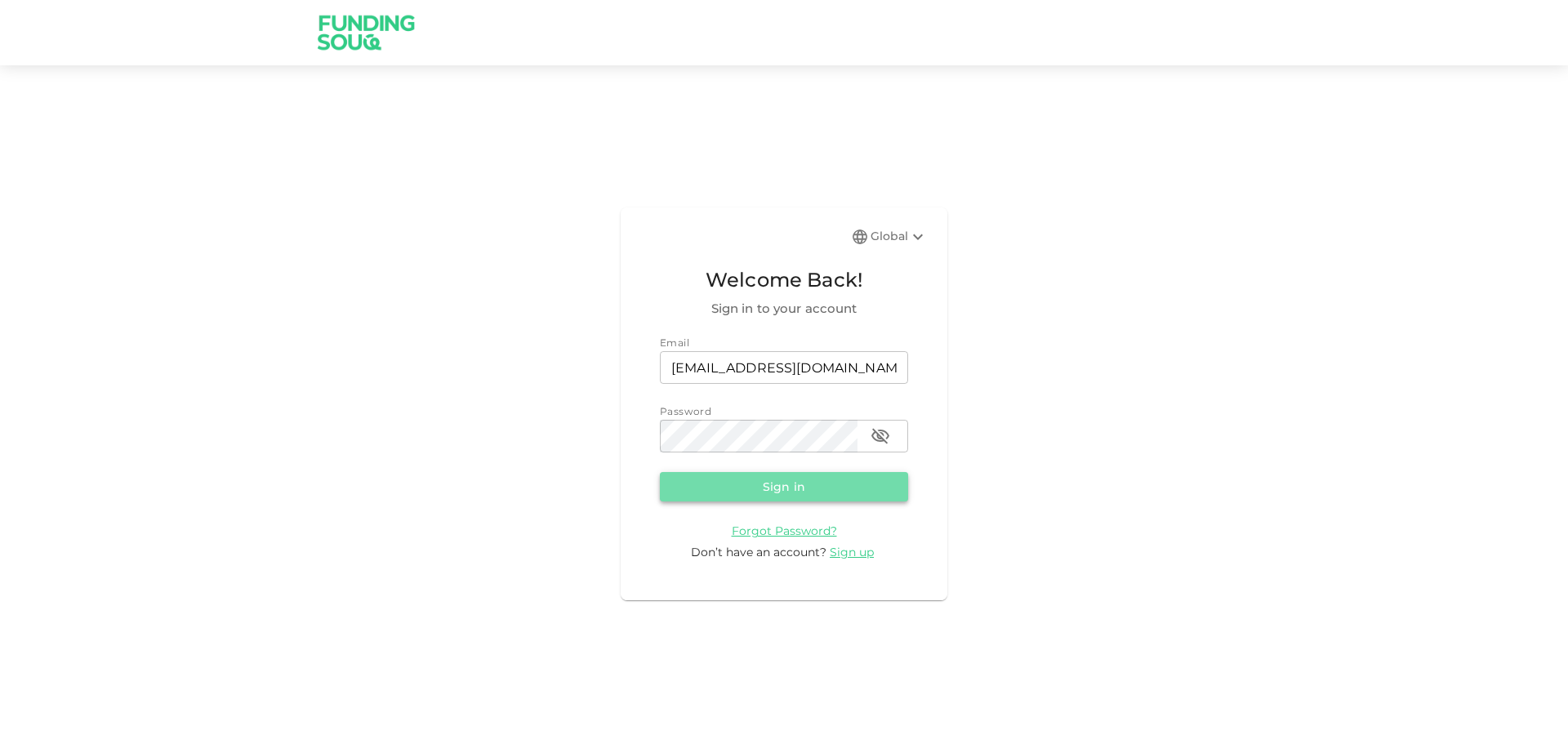
click at [802, 485] on button "Sign in" at bounding box center [784, 486] width 248 height 29
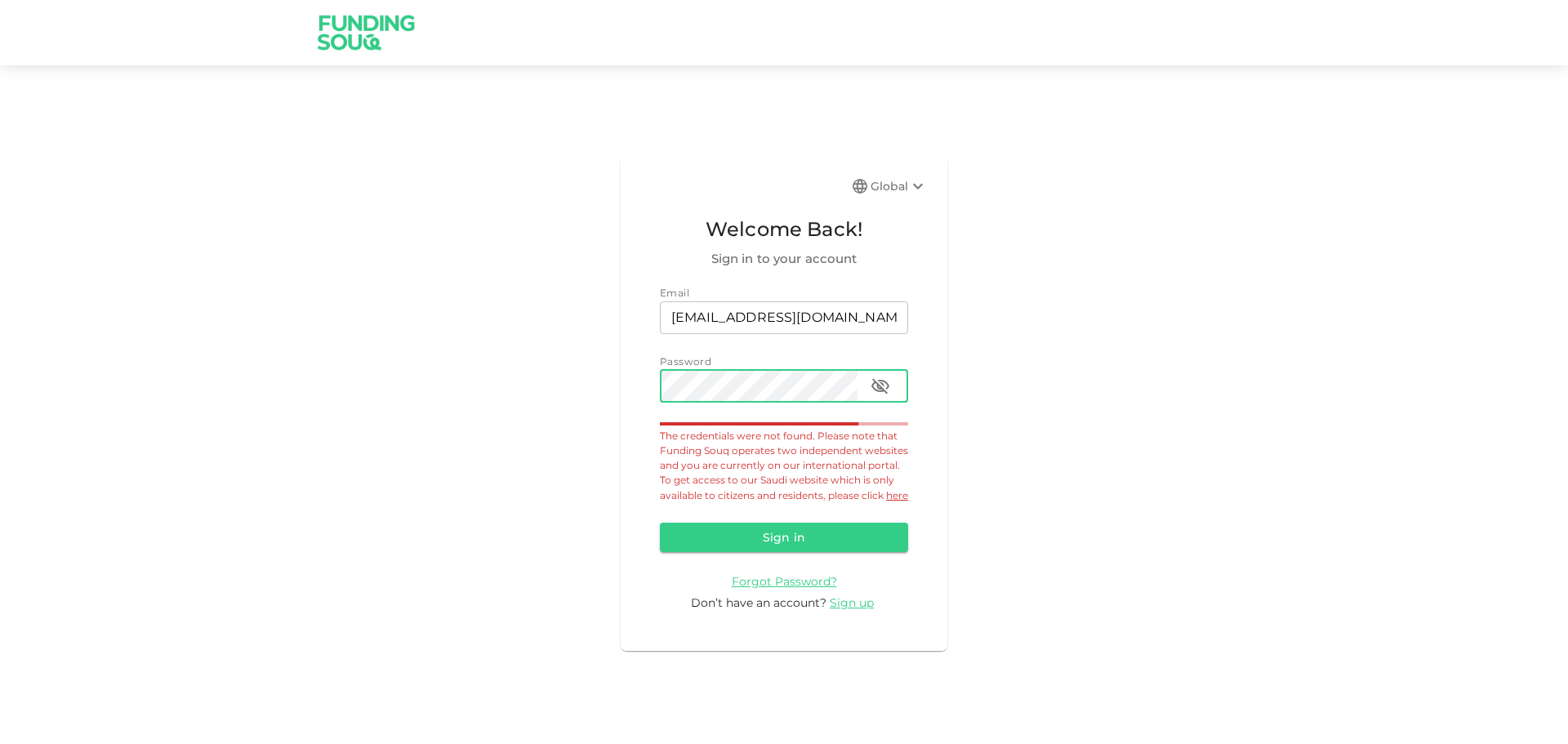
click at [882, 378] on icon "button" at bounding box center [879, 385] width 19 height 19
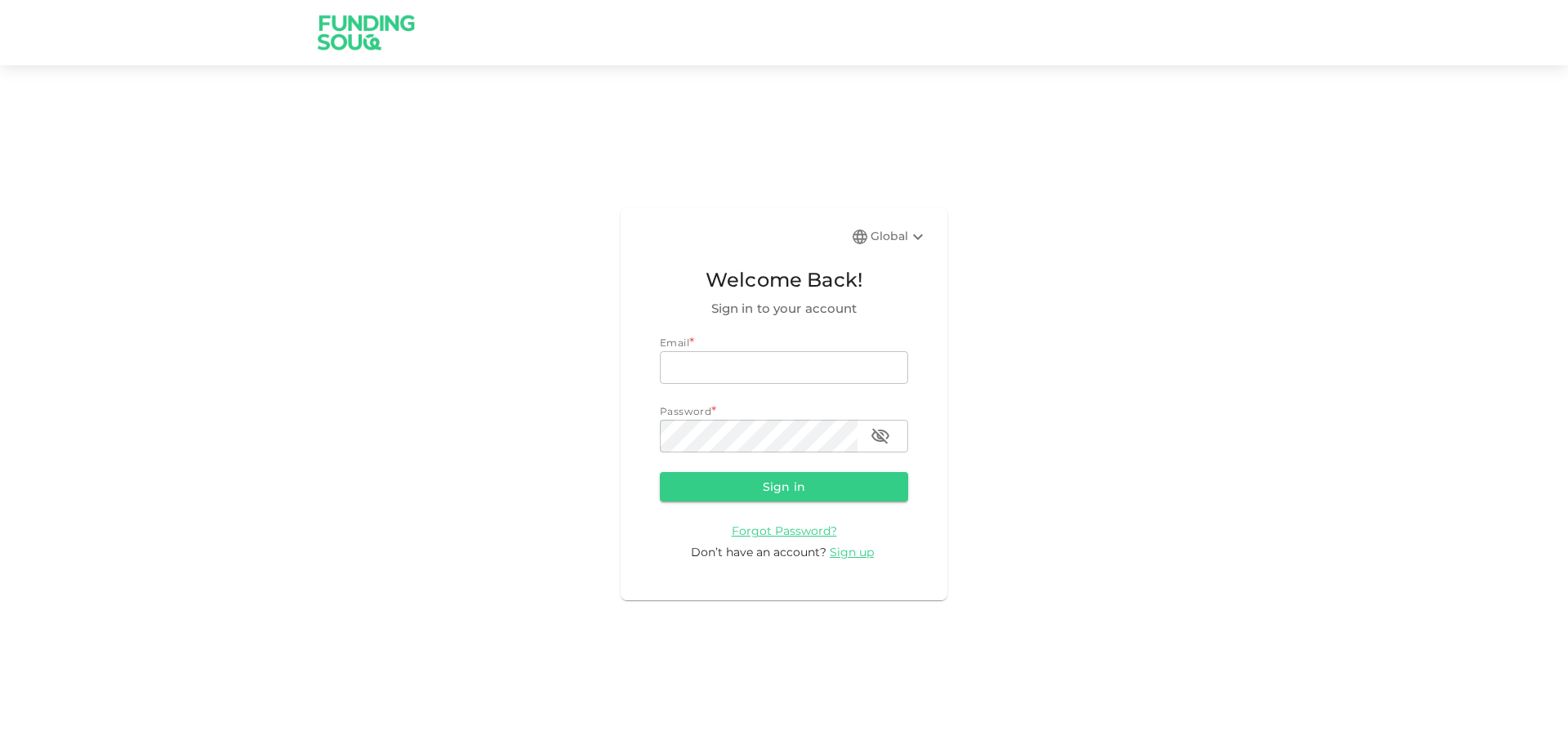
click at [896, 230] on div "Global" at bounding box center [899, 236] width 57 height 19
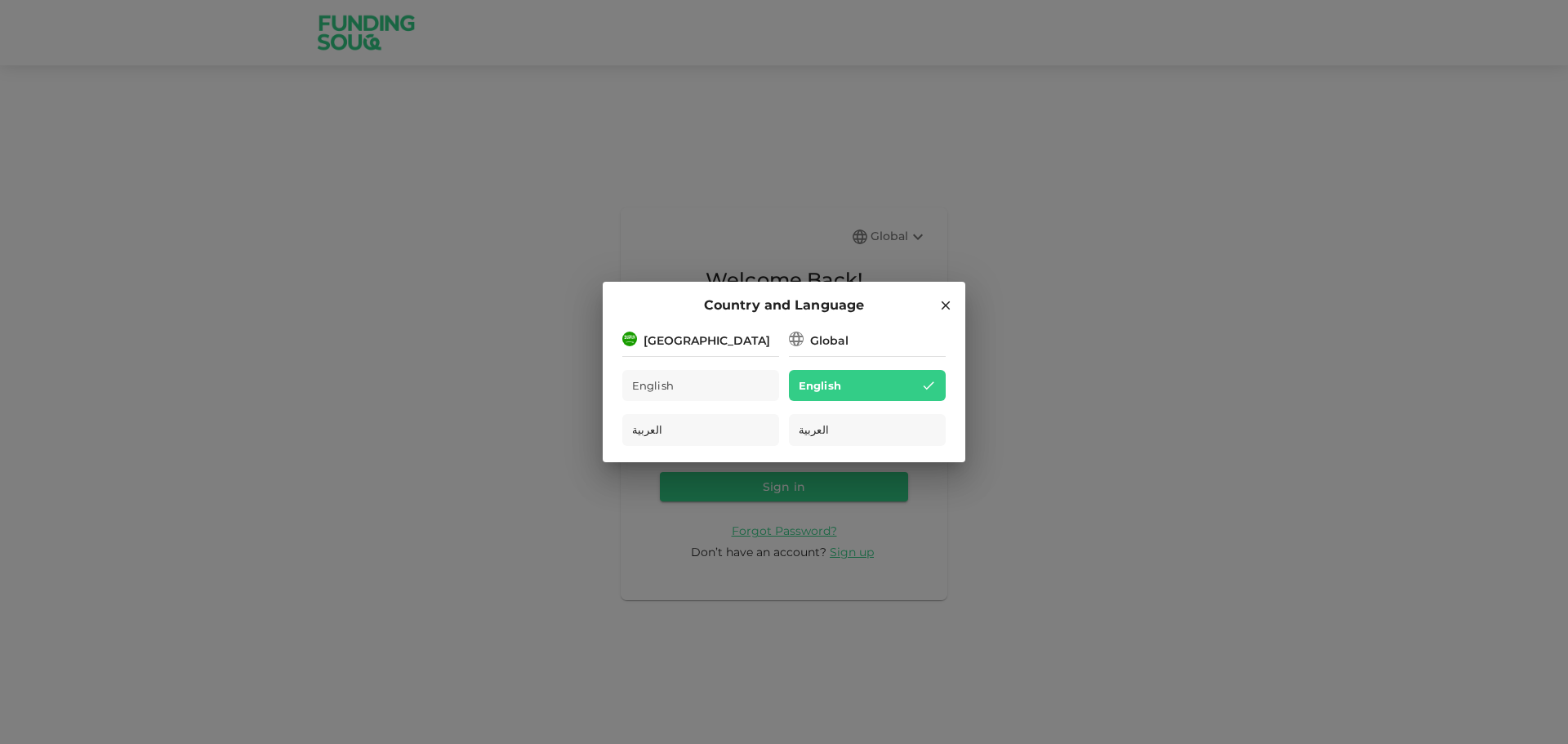
click at [624, 333] on div "[GEOGRAPHIC_DATA]" at bounding box center [700, 339] width 157 height 20
click at [663, 334] on div "Saudi Arabia" at bounding box center [706, 341] width 126 height 17
click at [663, 341] on div "Saudi Arabia" at bounding box center [706, 341] width 126 height 17
click at [678, 342] on div "Saudi Arabia" at bounding box center [706, 341] width 126 height 17
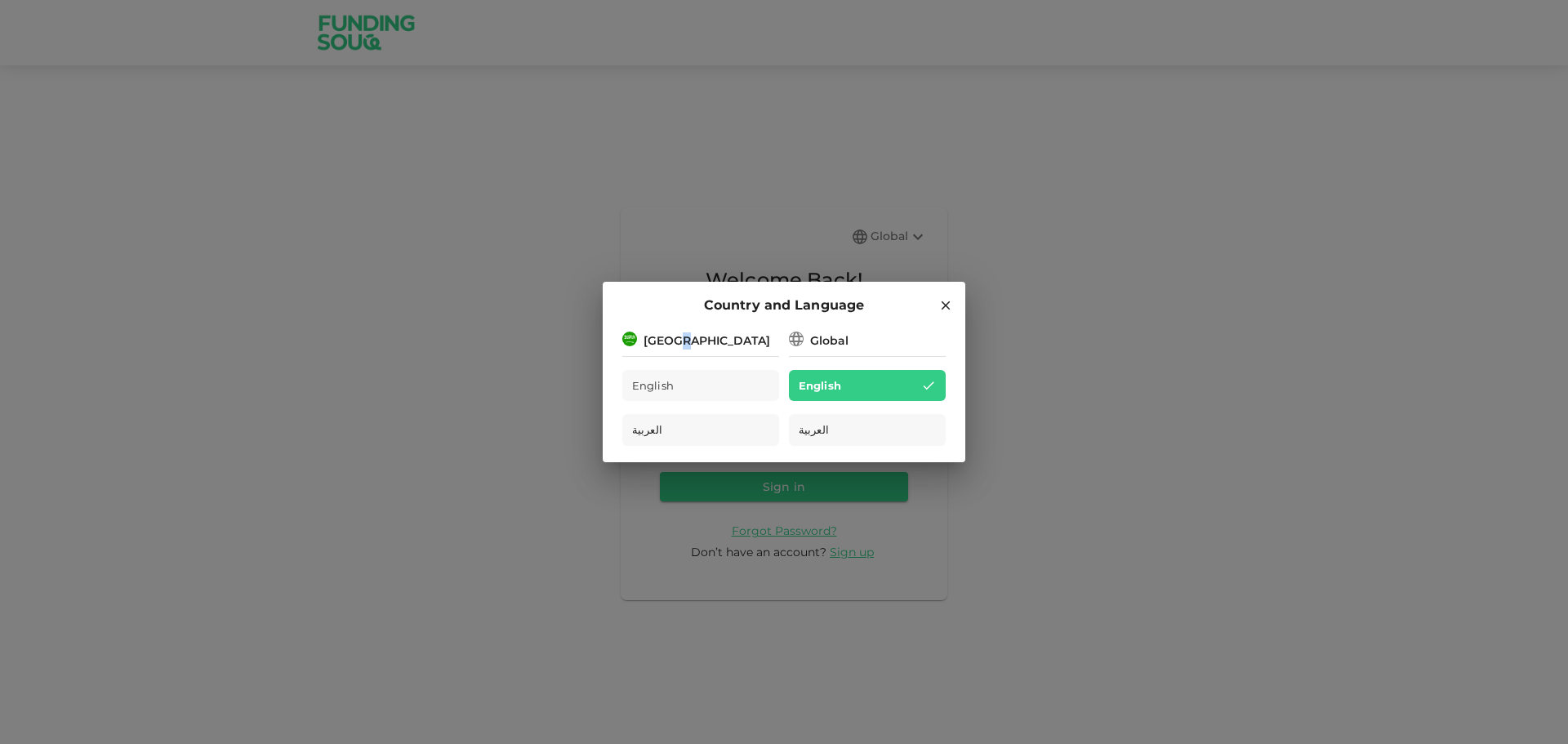
click at [678, 342] on div "Saudi Arabia" at bounding box center [706, 341] width 126 height 17
click at [659, 385] on span "English" at bounding box center [652, 385] width 43 height 18
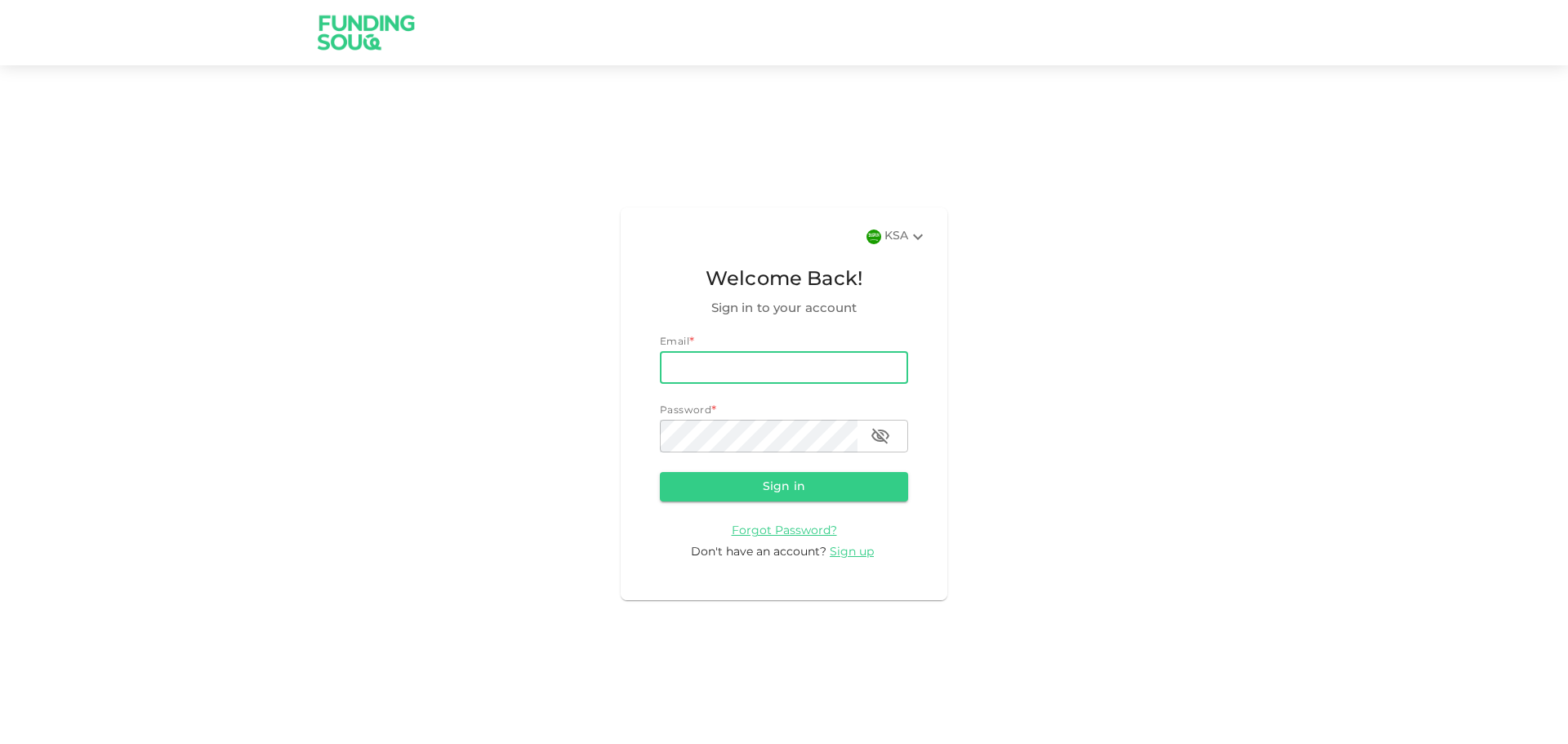
click at [755, 364] on input "email" at bounding box center [784, 367] width 248 height 33
type input "[EMAIL_ADDRESS][DOMAIN_NAME]"
click at [660, 472] on button "Sign in" at bounding box center [784, 486] width 248 height 29
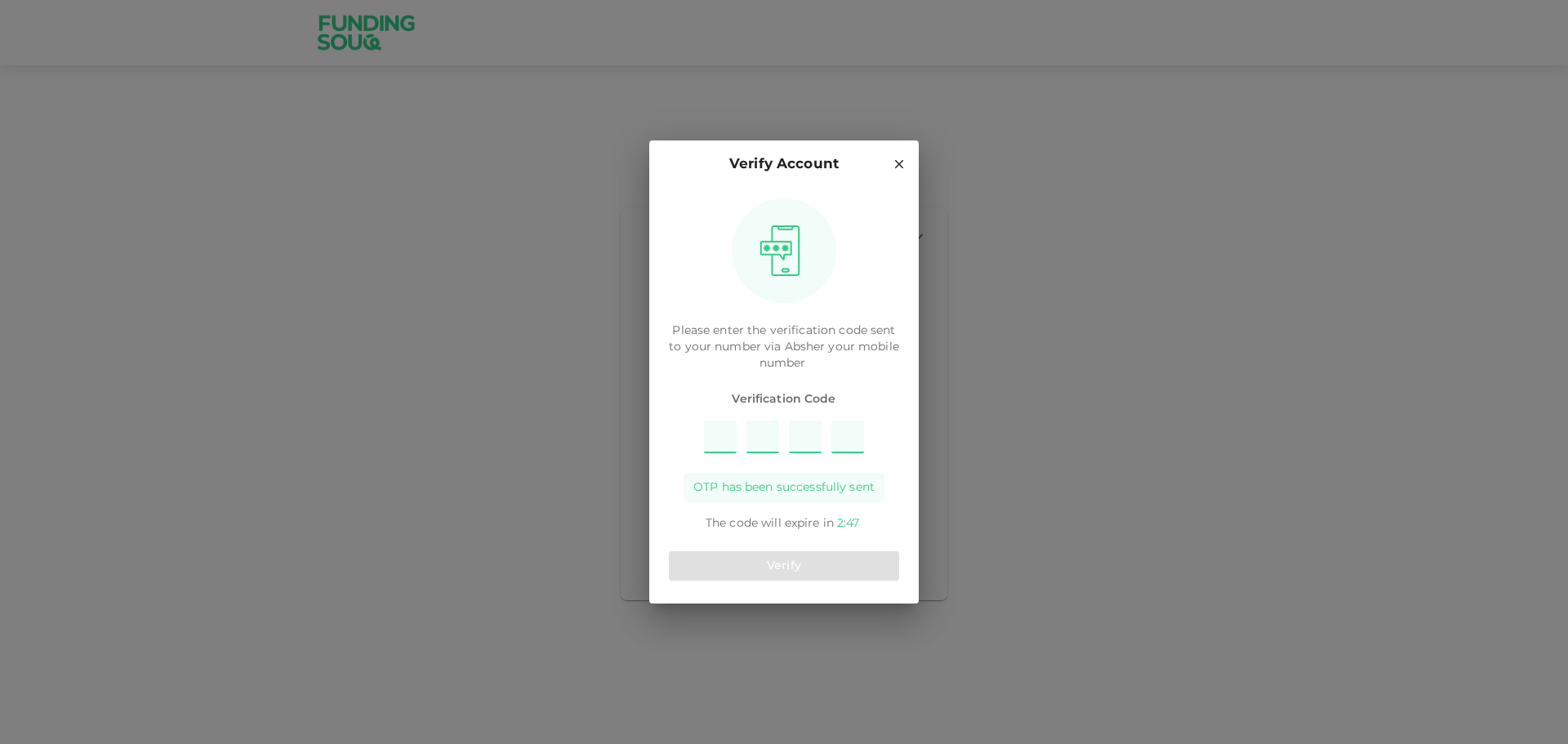
type input "9"
type input "7"
type input "4"
type input "1"
click at [768, 572] on button "Verify" at bounding box center [783, 566] width 230 height 29
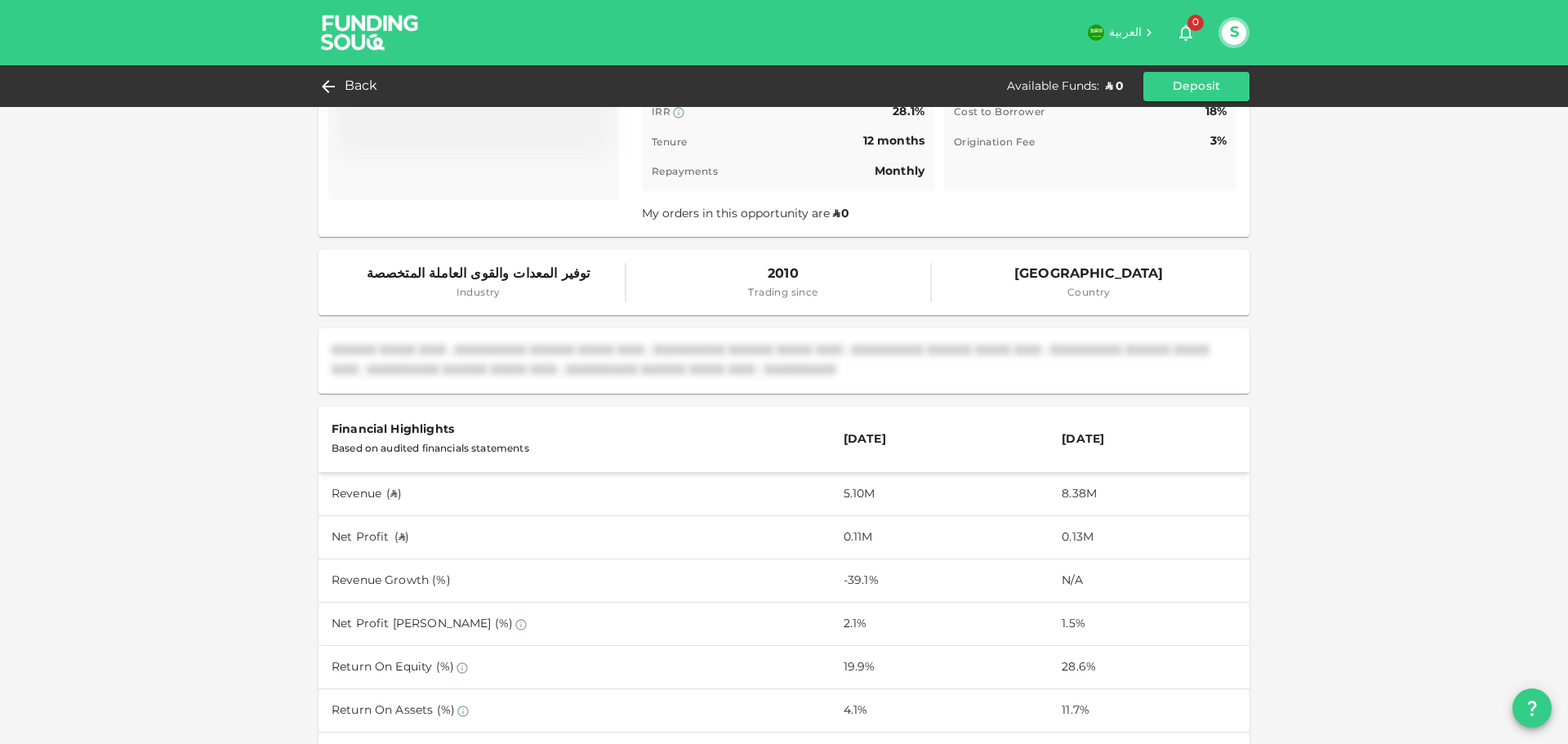
scroll to position [81, 0]
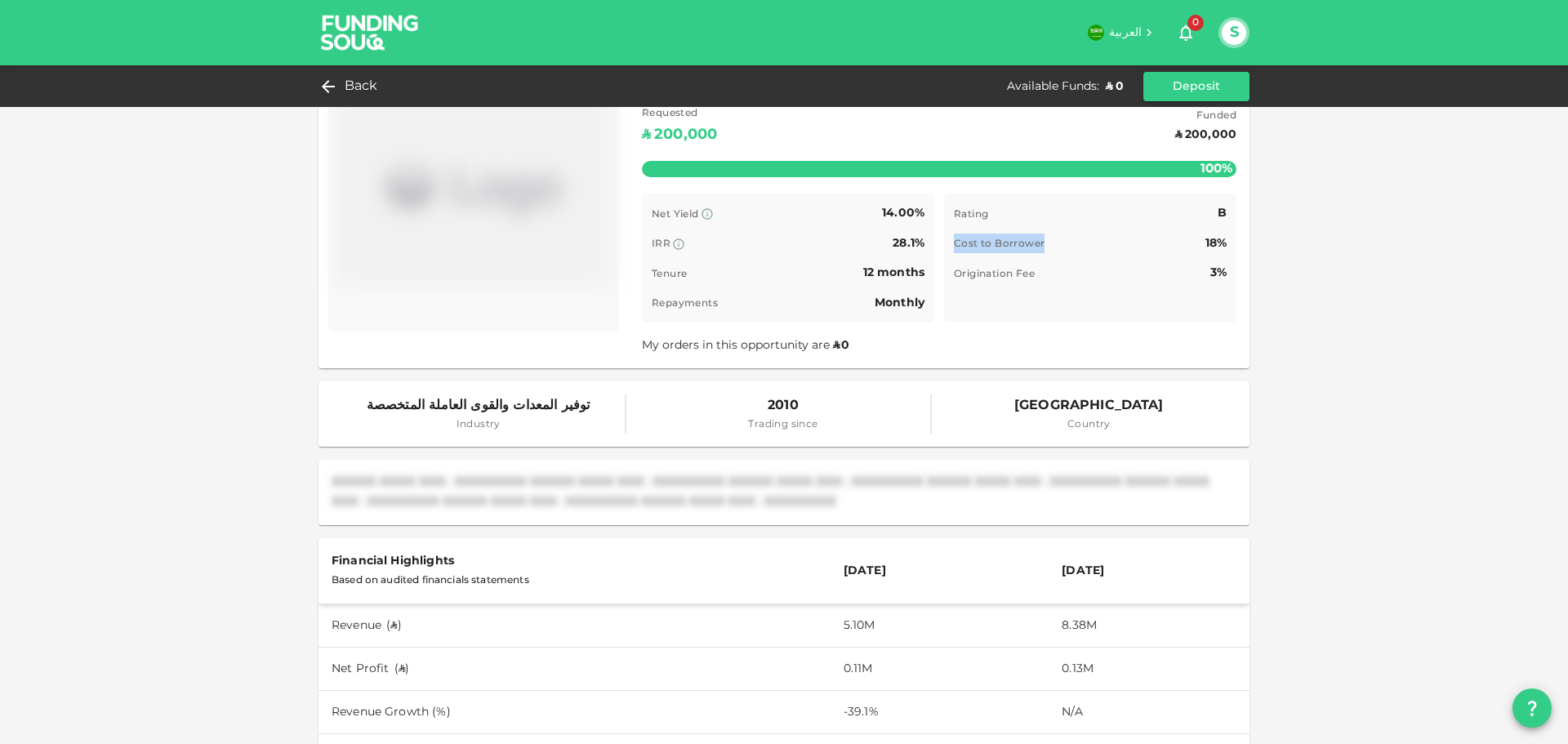
drag, startPoint x: 1039, startPoint y: 248, endPoint x: 941, endPoint y: 246, distance: 98.0
click at [944, 246] on div "Rating B Cost to Borrower 18% Origination Fee 3% Time remaining B" at bounding box center [1090, 258] width 292 height 129
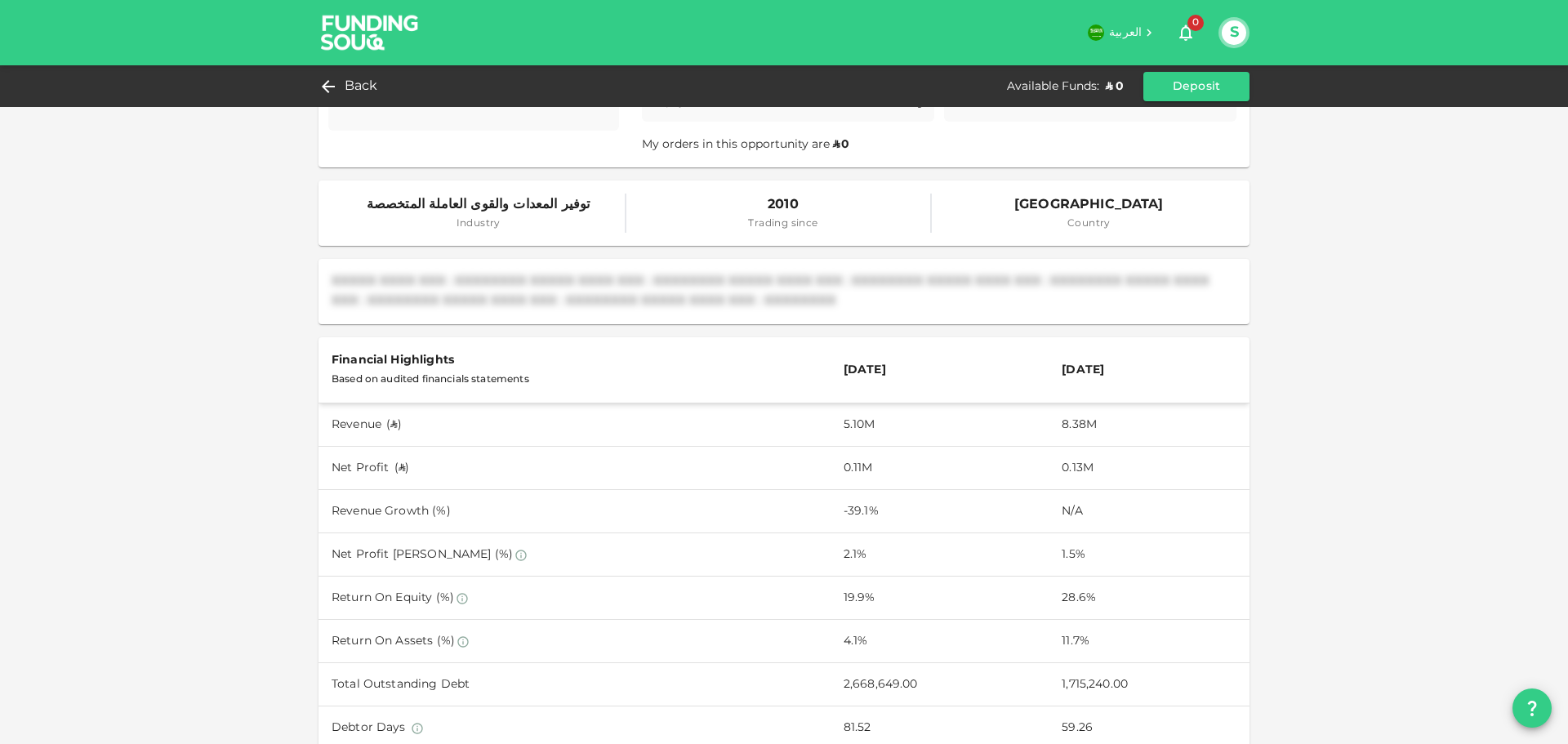
scroll to position [106, 0]
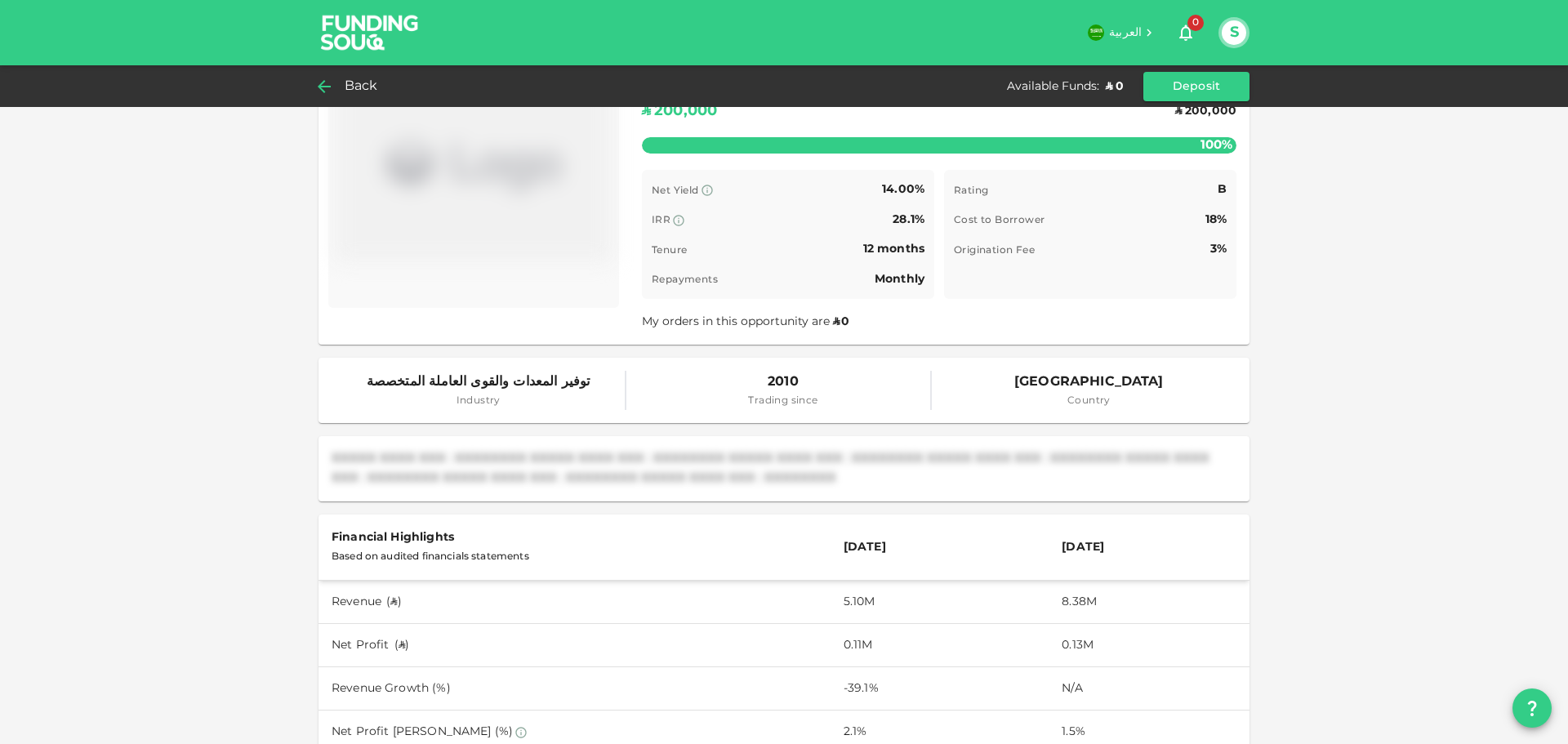
click at [358, 85] on span "Back" at bounding box center [361, 86] width 34 height 23
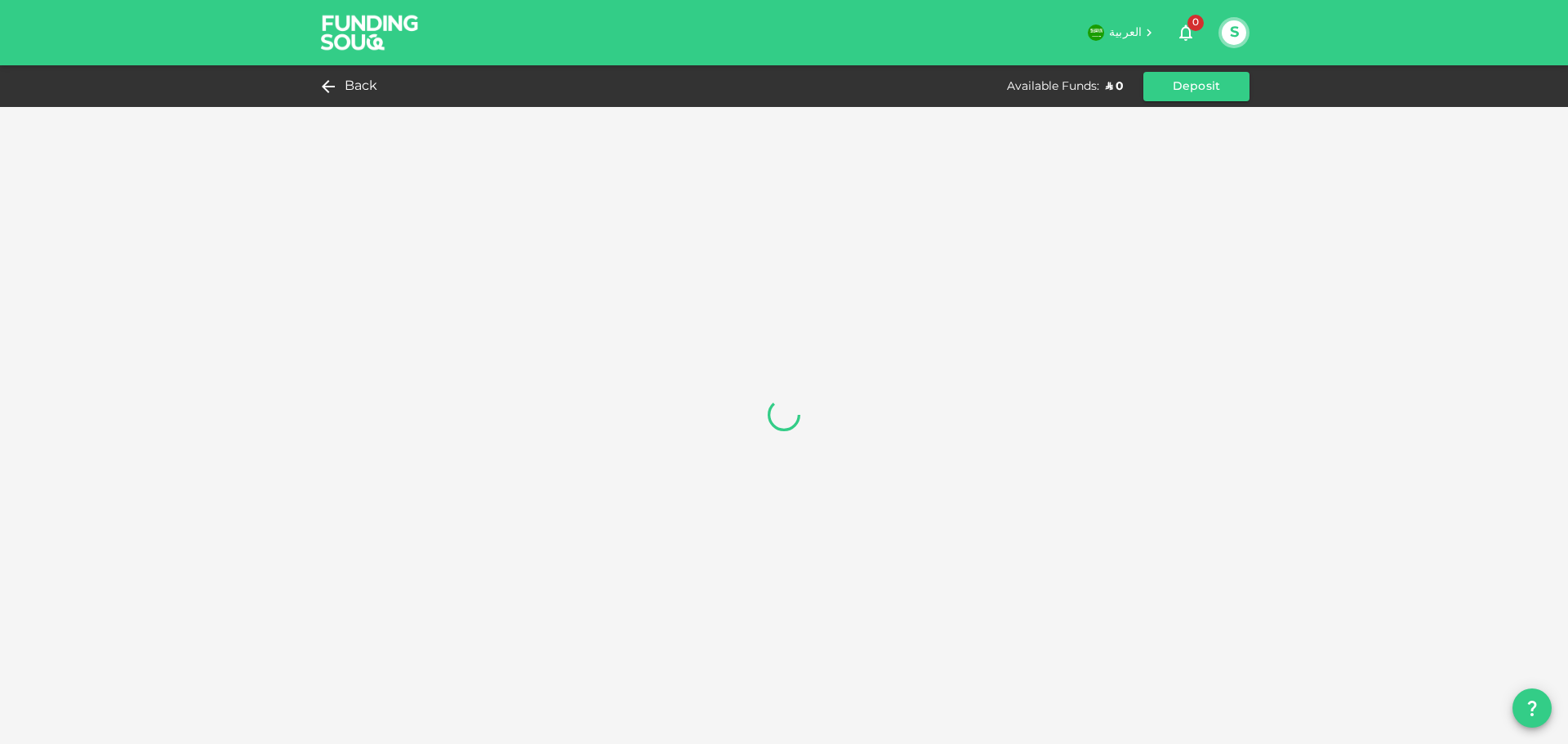
scroll to position [0, 0]
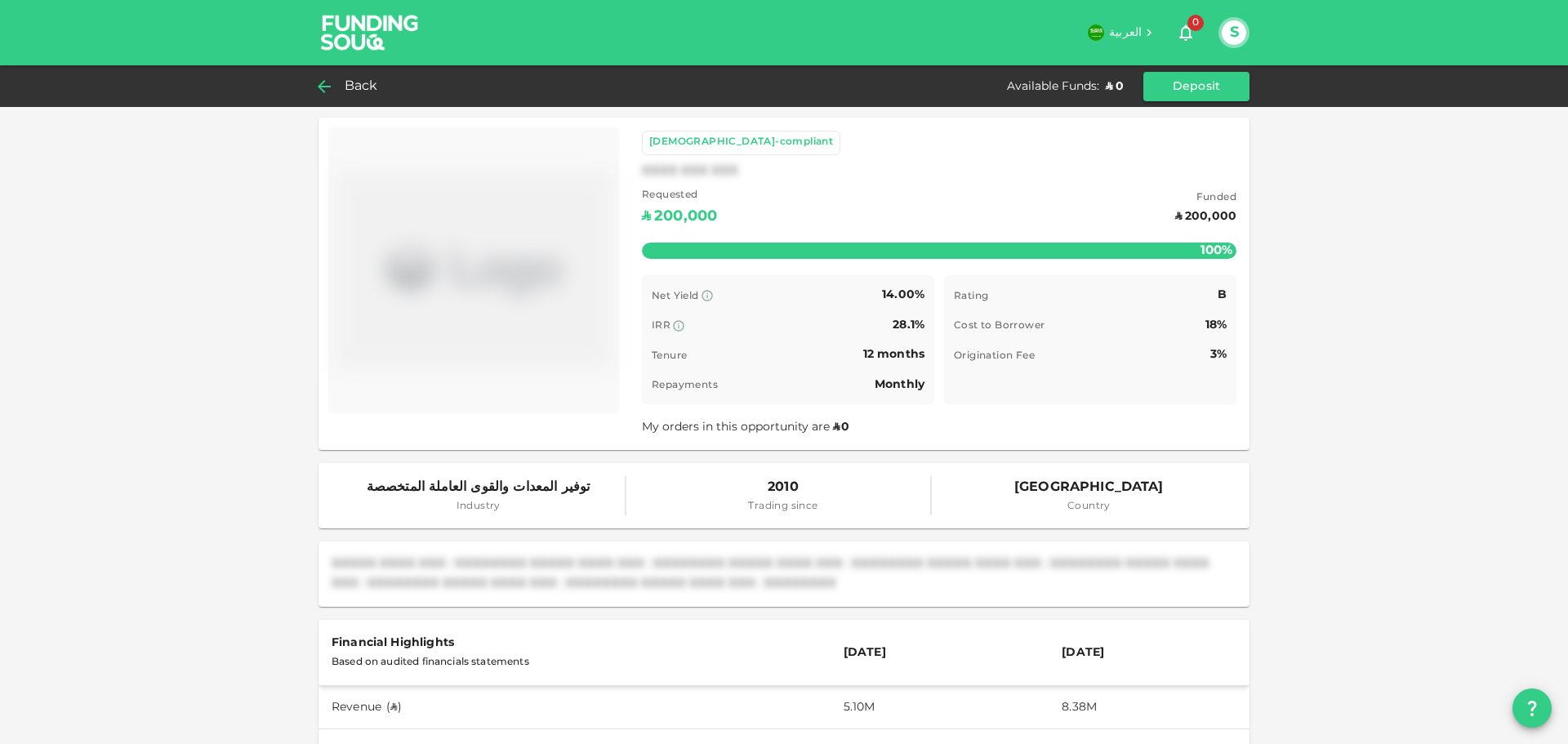
click at [364, 85] on span "Back" at bounding box center [361, 86] width 34 height 23
click at [361, 87] on span "Back" at bounding box center [361, 86] width 34 height 23
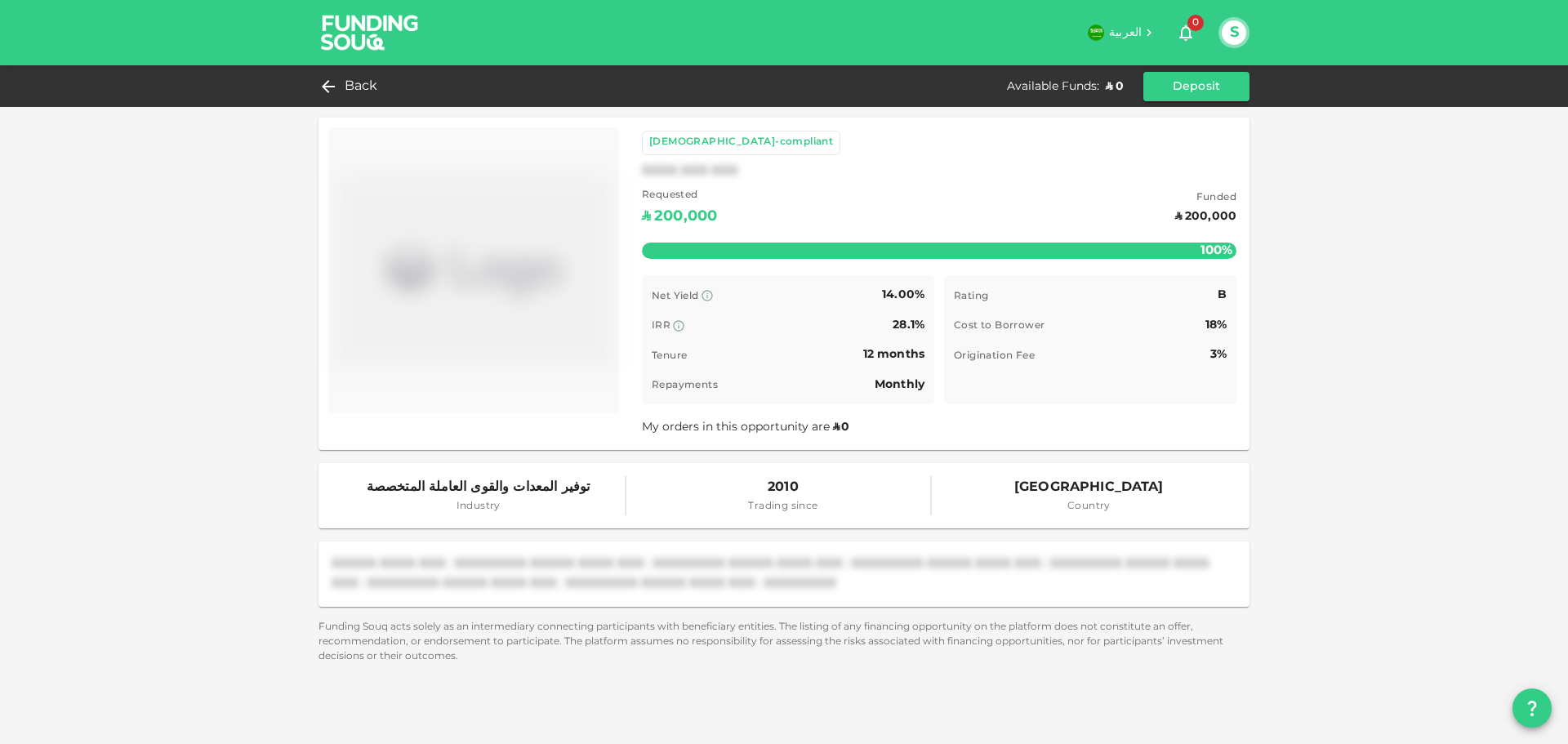
click at [361, 87] on span "Back" at bounding box center [361, 86] width 34 height 23
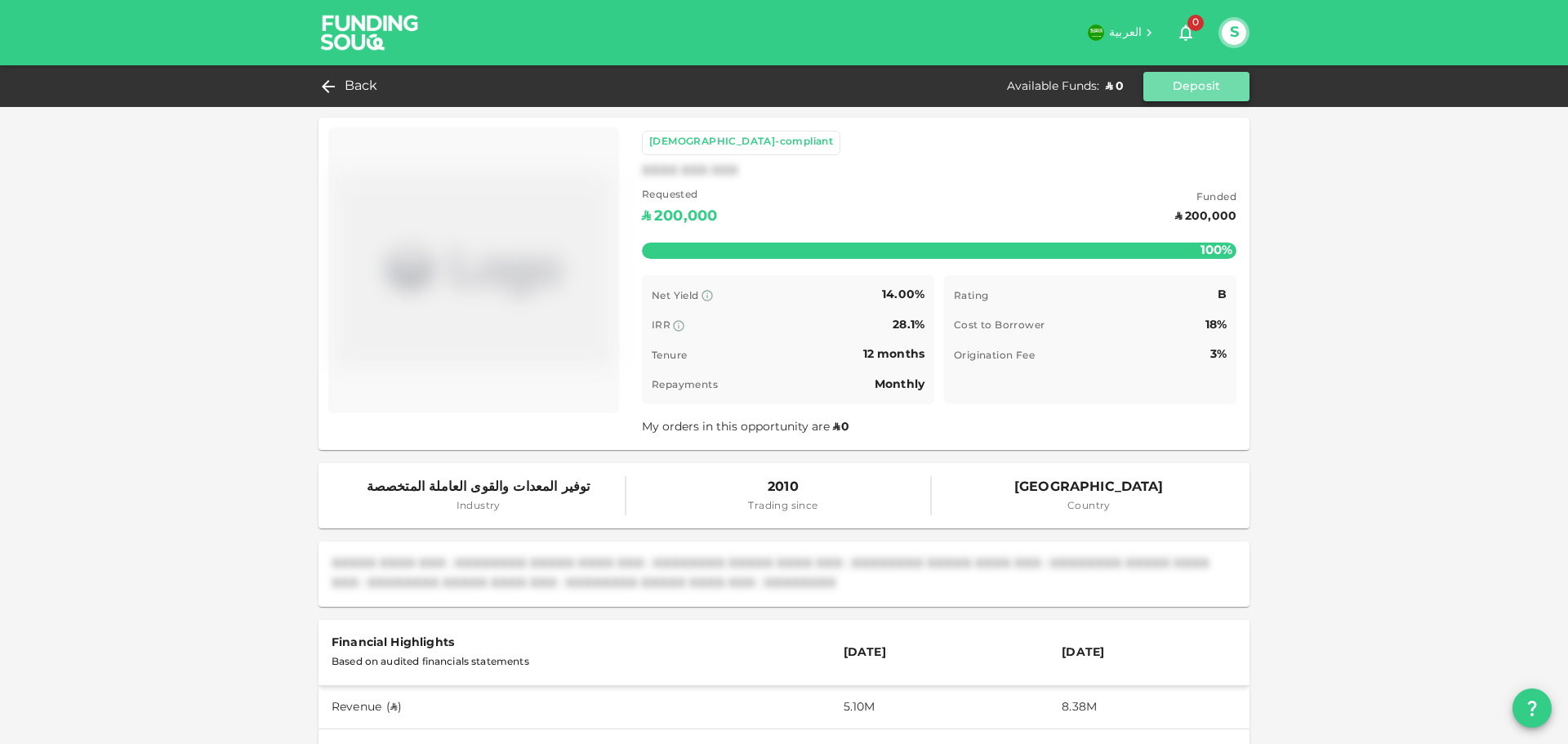
click at [1189, 93] on button "Deposit" at bounding box center [1196, 86] width 106 height 29
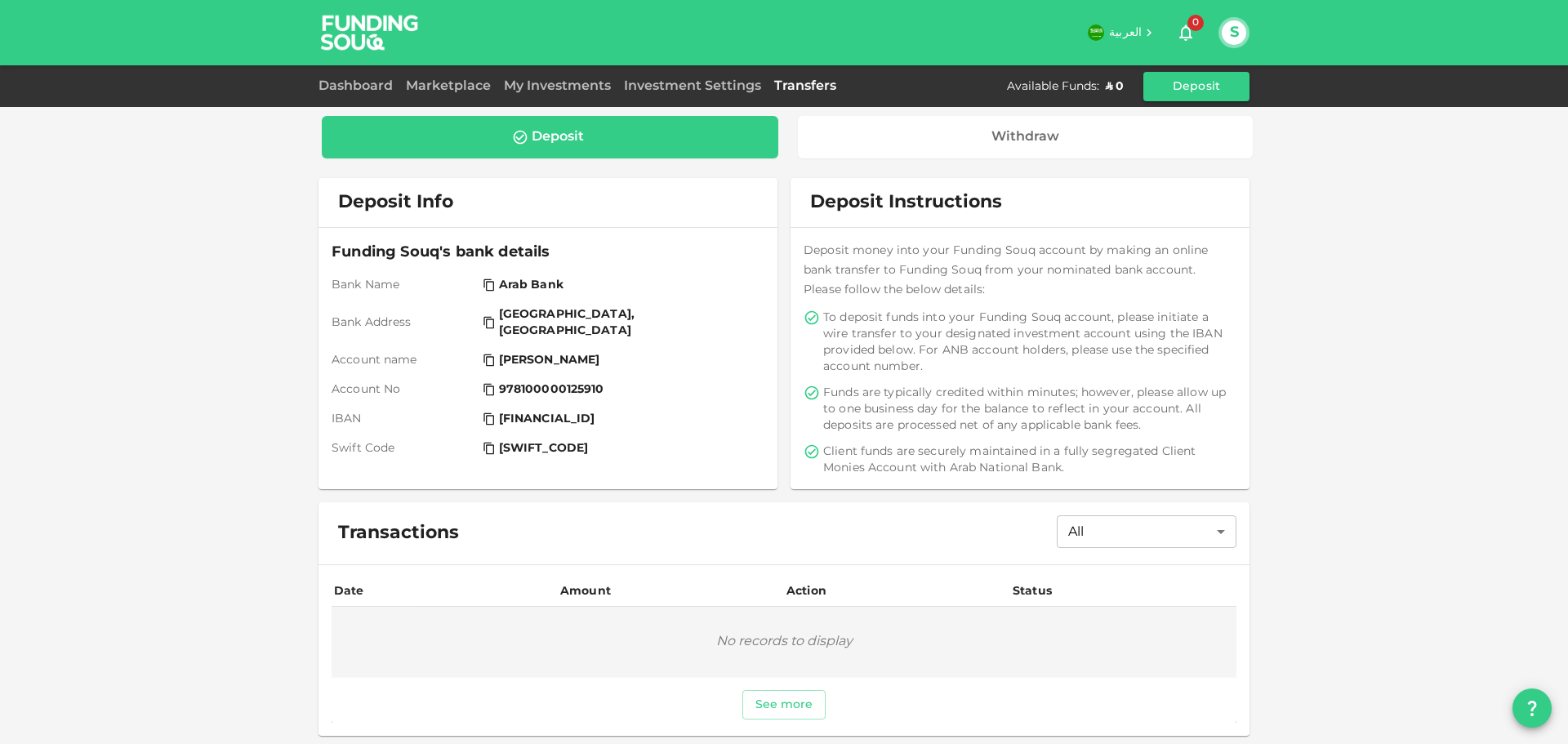
scroll to position [7, 0]
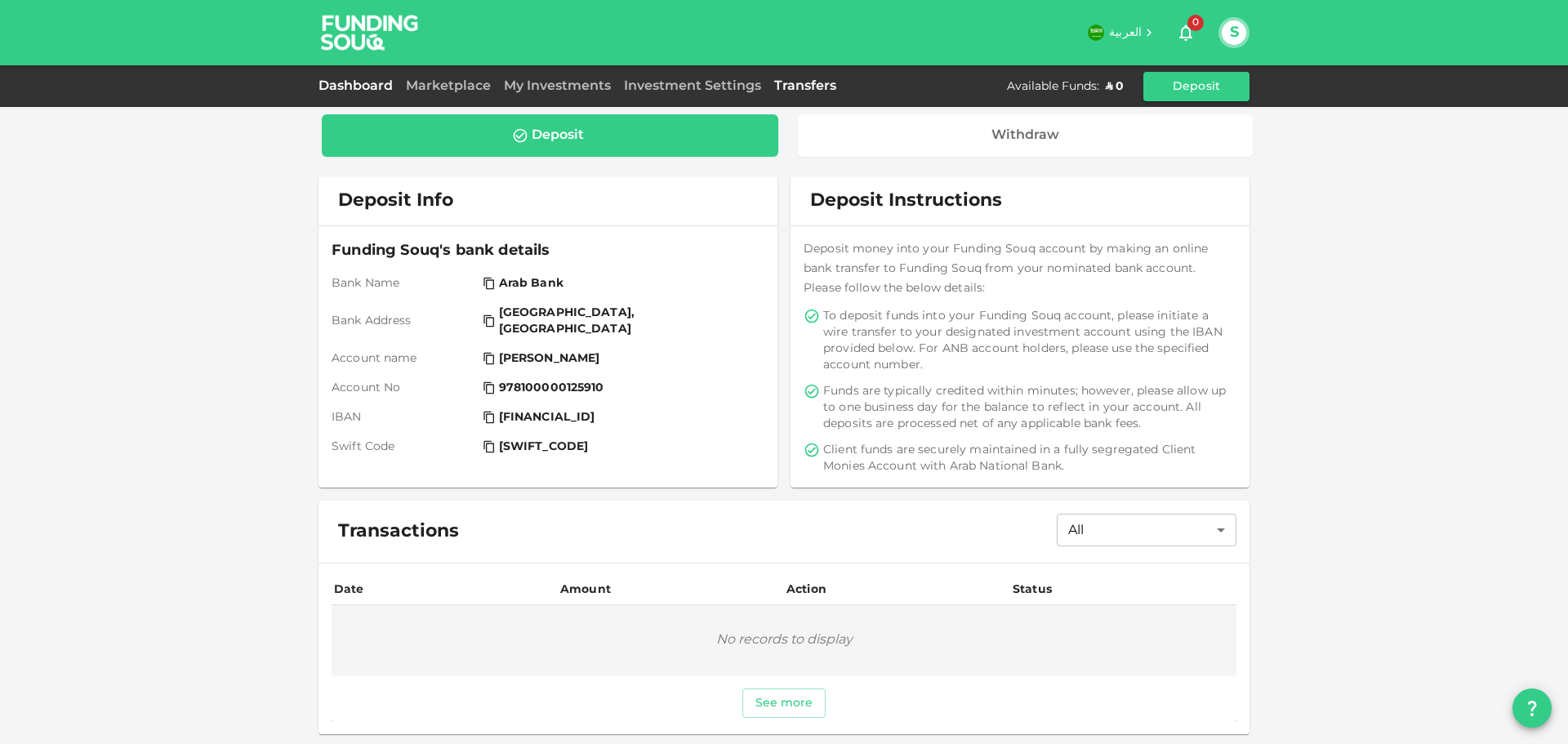
click at [357, 89] on link "Dashboard" at bounding box center [358, 86] width 81 height 13
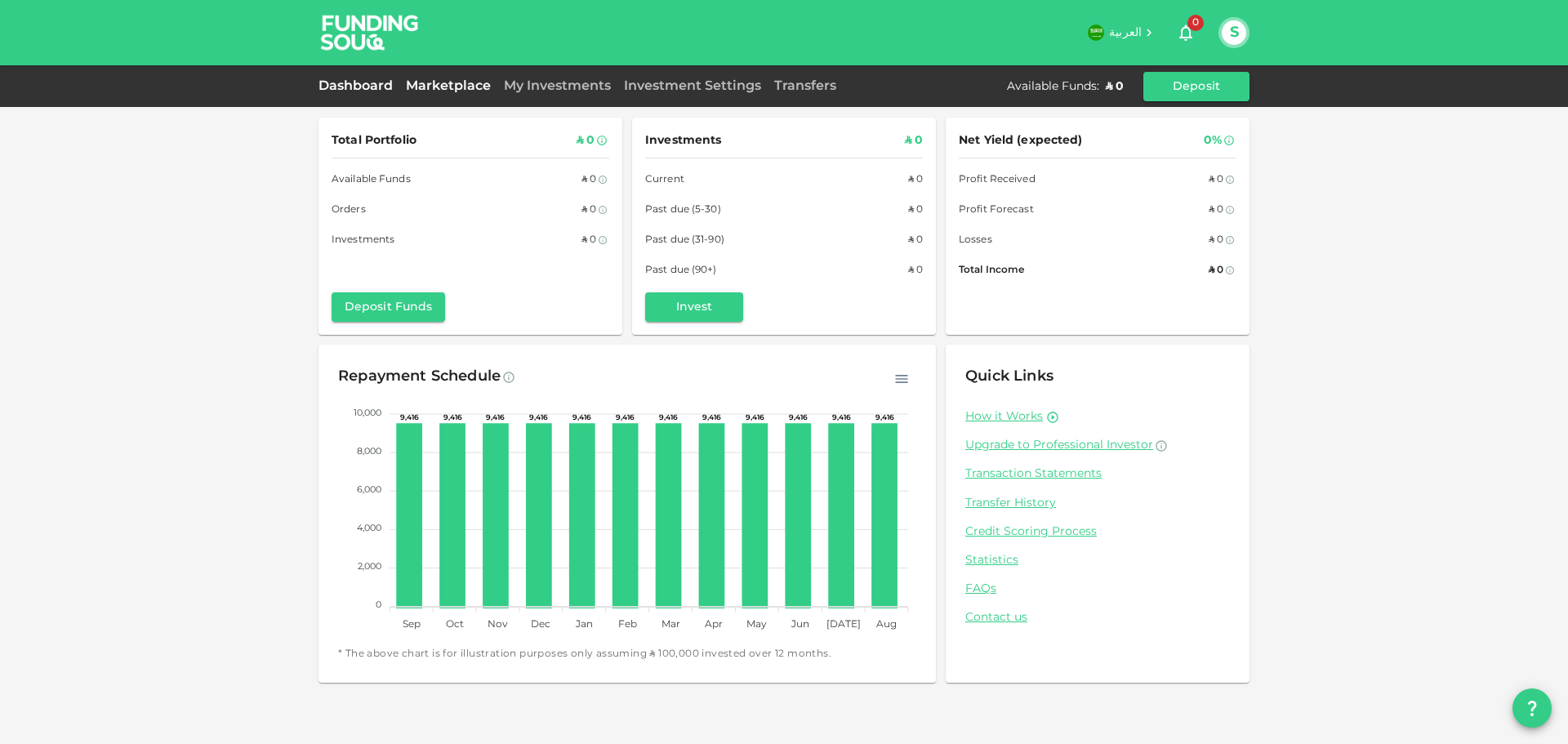
click at [472, 89] on link "Marketplace" at bounding box center [448, 86] width 98 height 13
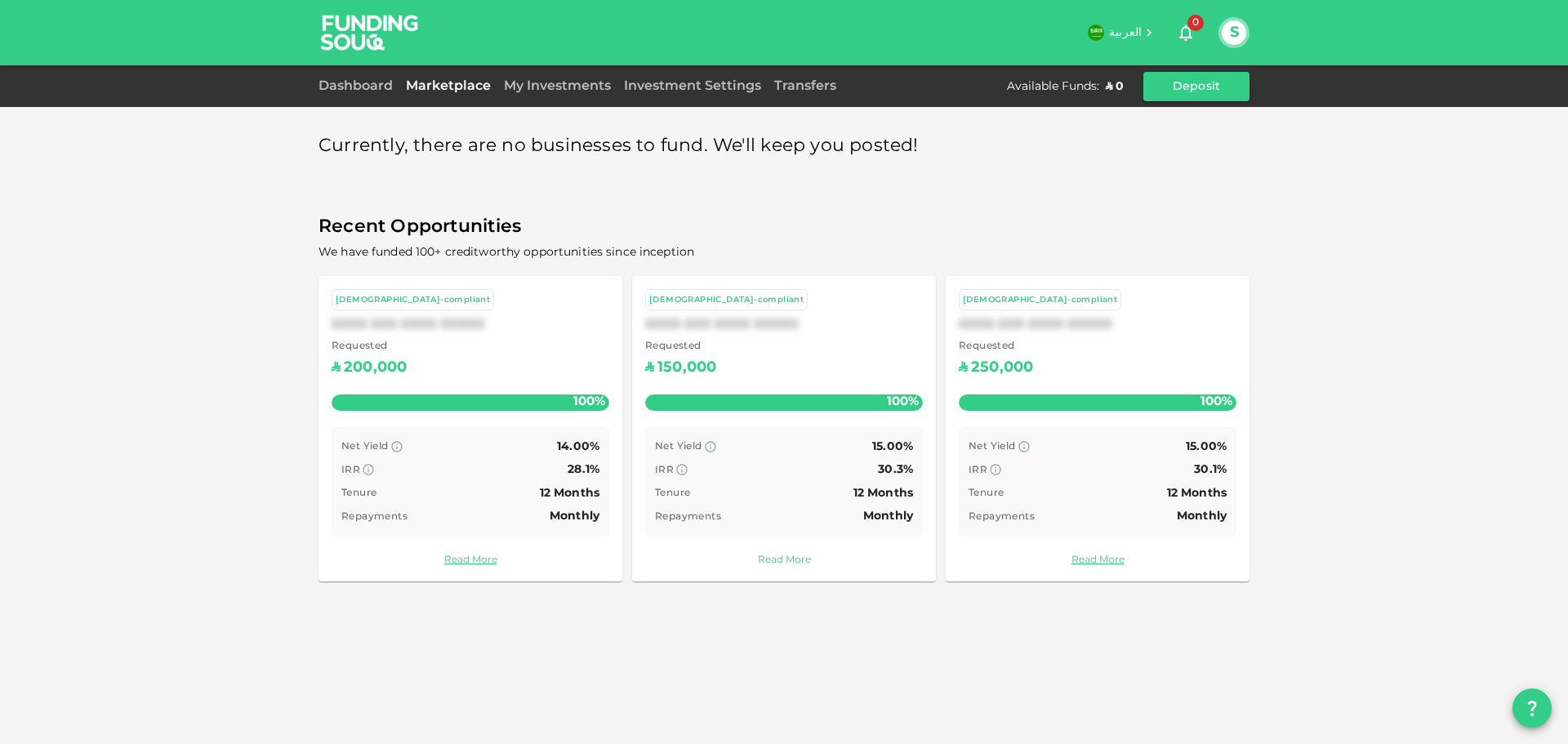
click at [775, 557] on link "Read More" at bounding box center [783, 561] width 277 height 16
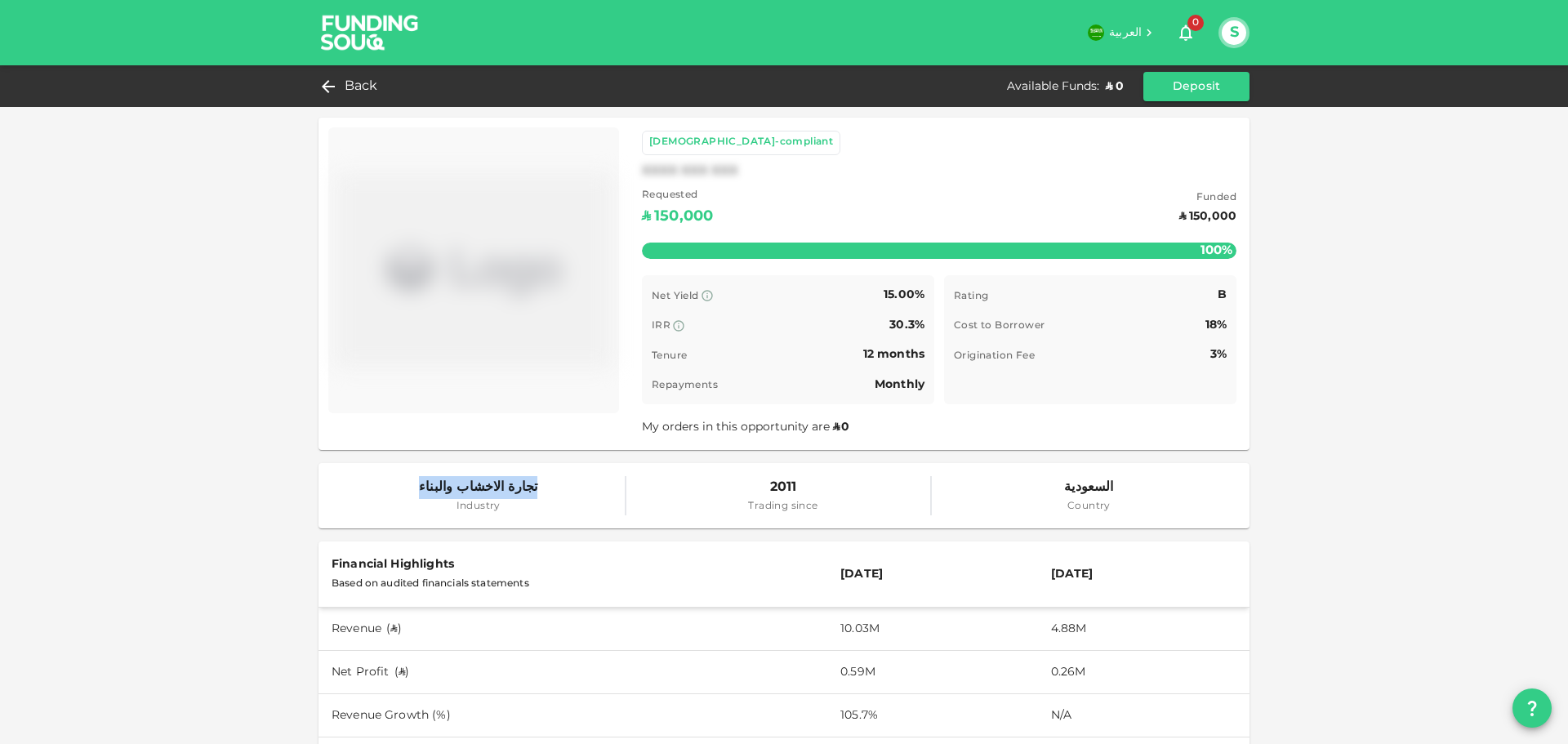
drag, startPoint x: 534, startPoint y: 488, endPoint x: 406, endPoint y: 485, distance: 128.0
click at [406, 485] on div "تجارة الاخشاب والبناء Industry" at bounding box center [479, 495] width 295 height 39
copy span "تجارة الاخشاب والبناء"
click at [329, 82] on icon at bounding box center [323, 86] width 19 height 19
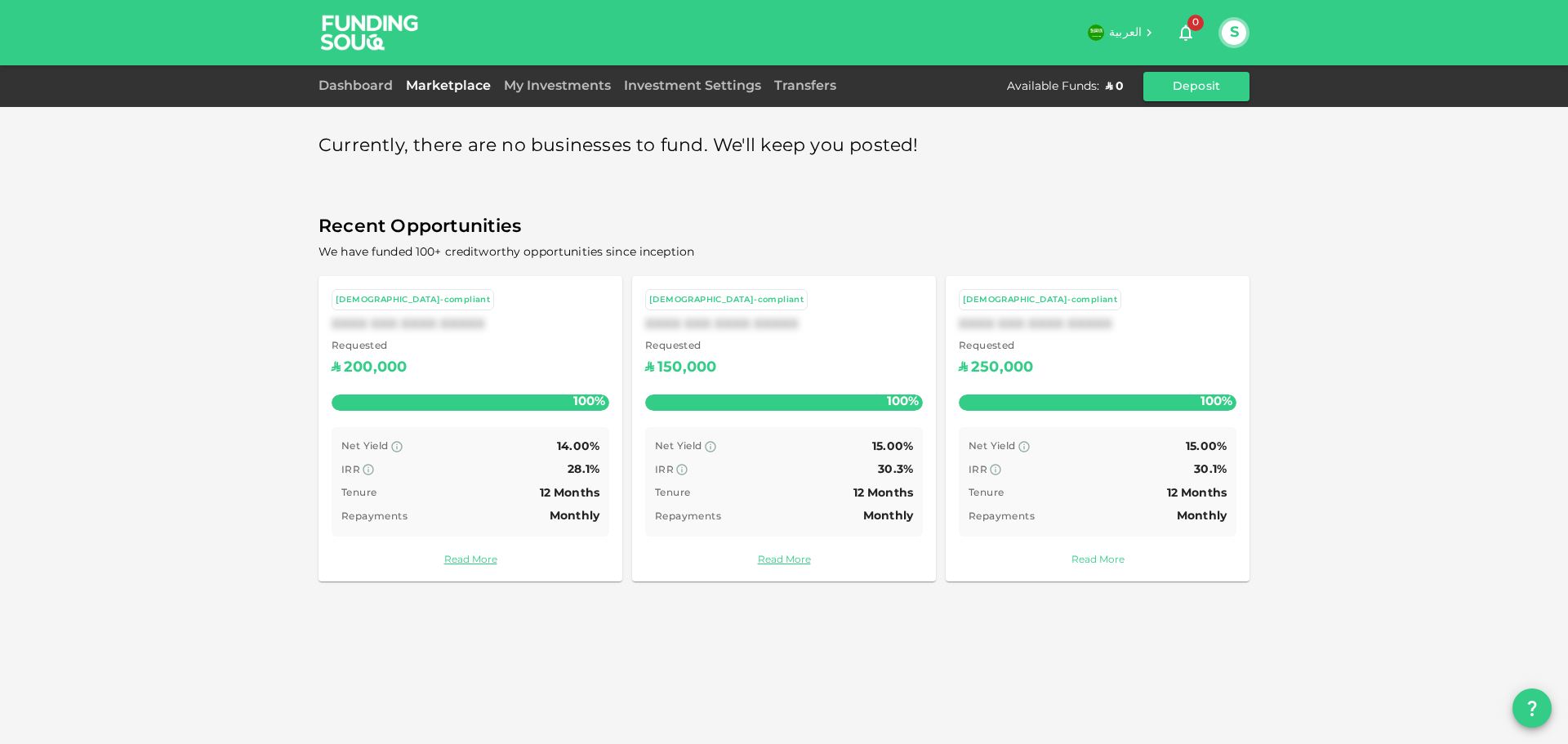
click at [1107, 559] on link "Read More" at bounding box center [1096, 561] width 277 height 16
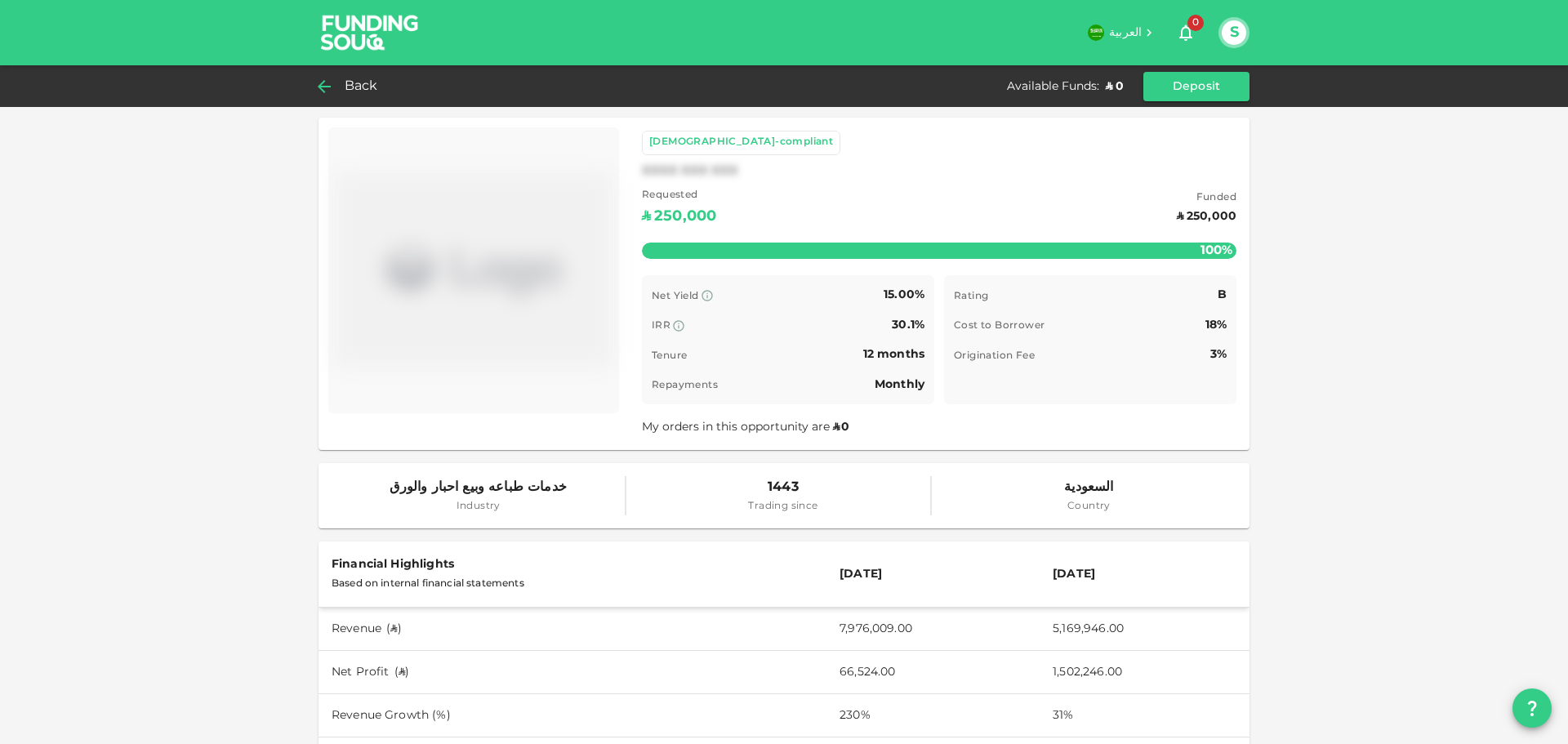
click at [333, 84] on icon at bounding box center [323, 86] width 19 height 19
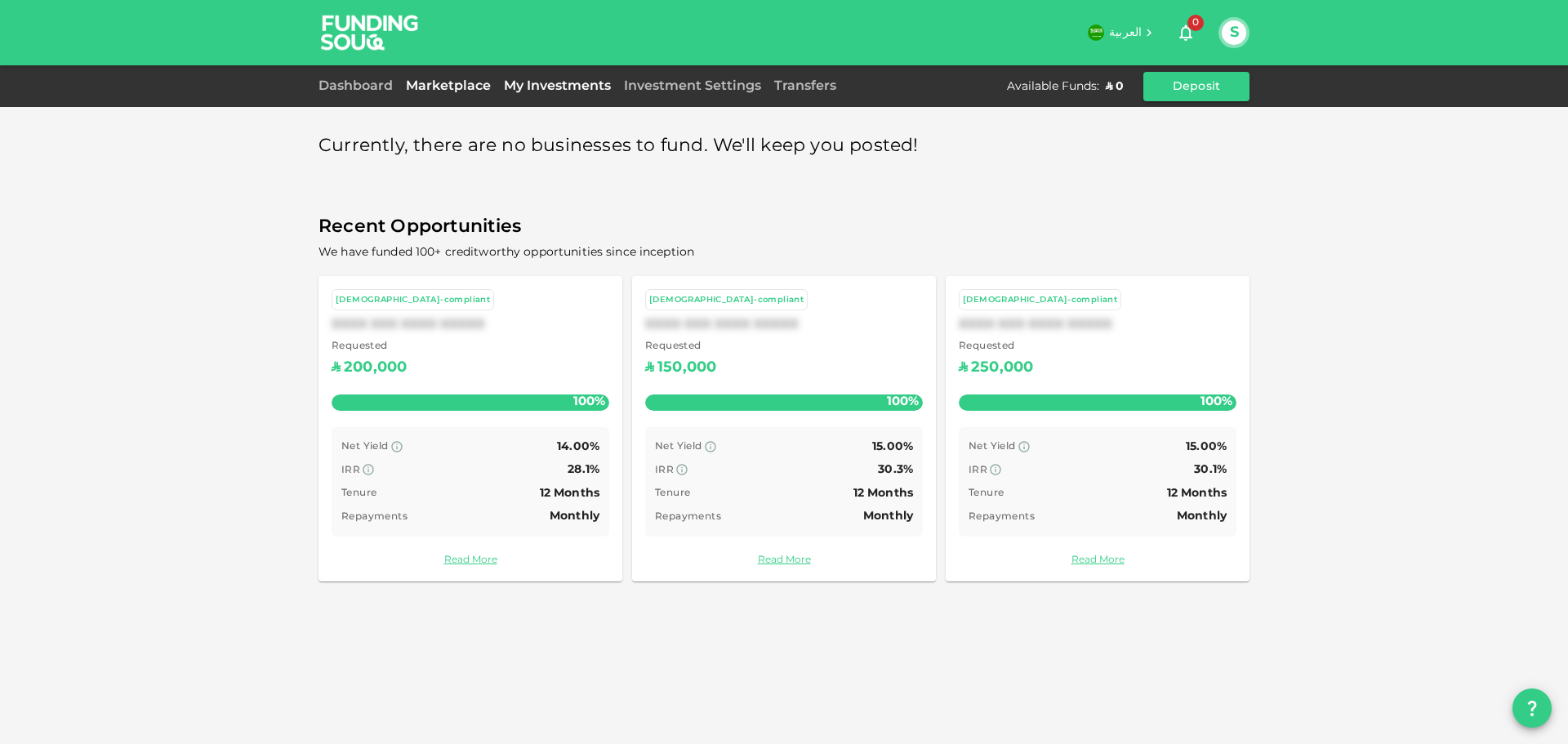
click at [541, 87] on link "My Investments" at bounding box center [557, 86] width 120 height 13
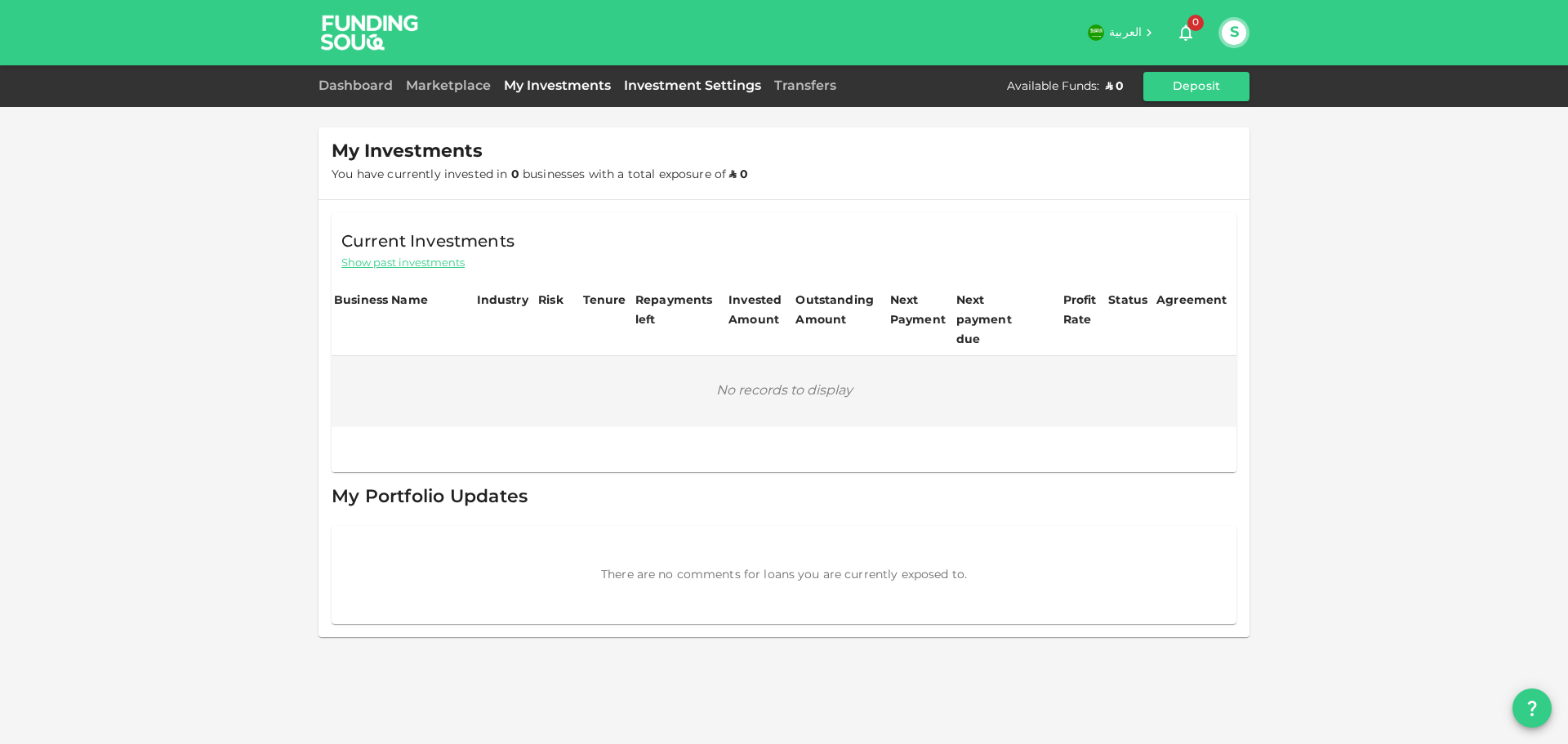
click at [657, 81] on link "Investment Settings" at bounding box center [692, 86] width 150 height 13
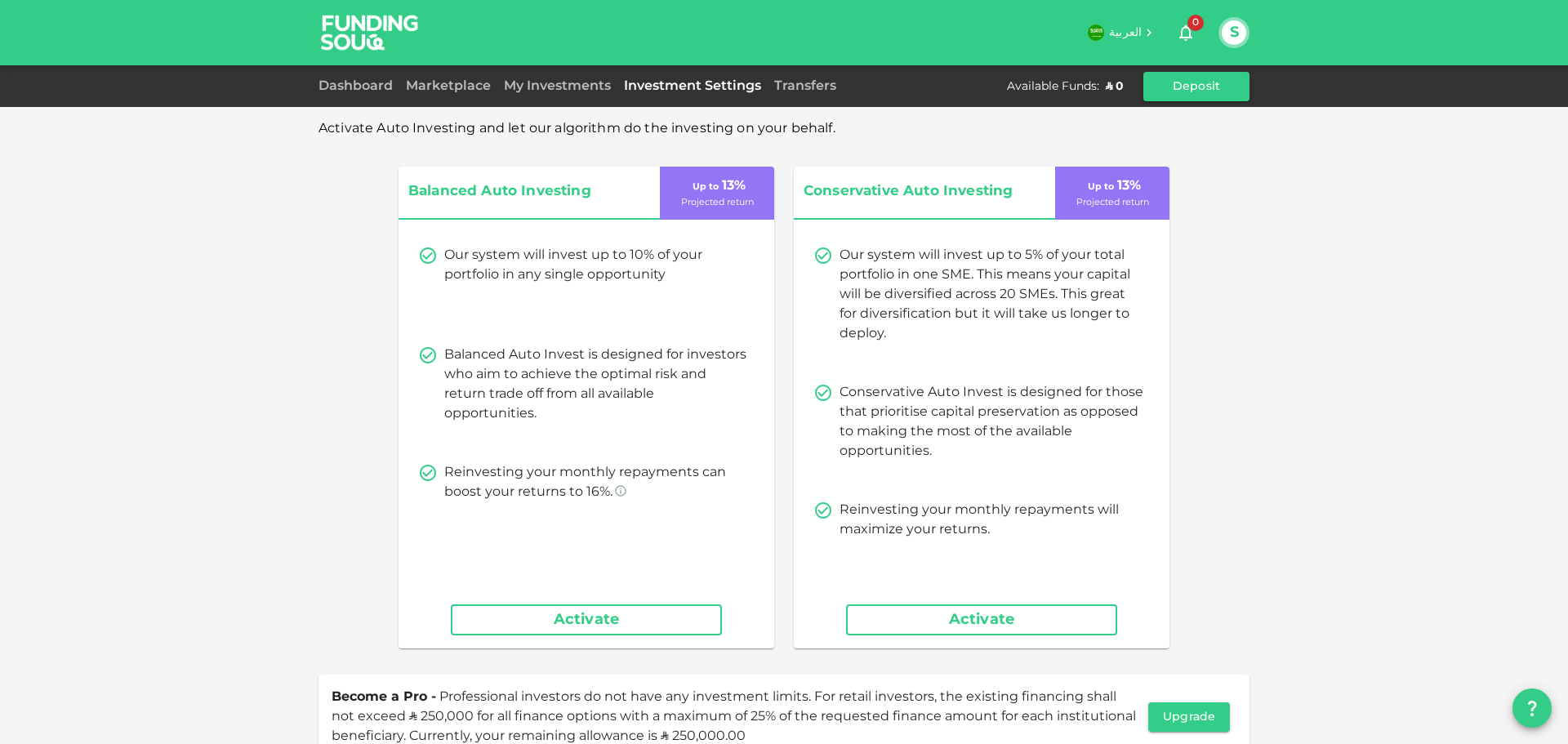
click at [441, 81] on div "Marketplace" at bounding box center [448, 86] width 98 height 19
click at [463, 96] on div "Marketplace" at bounding box center [448, 86] width 98 height 19
click at [455, 82] on link "Marketplace" at bounding box center [448, 86] width 98 height 13
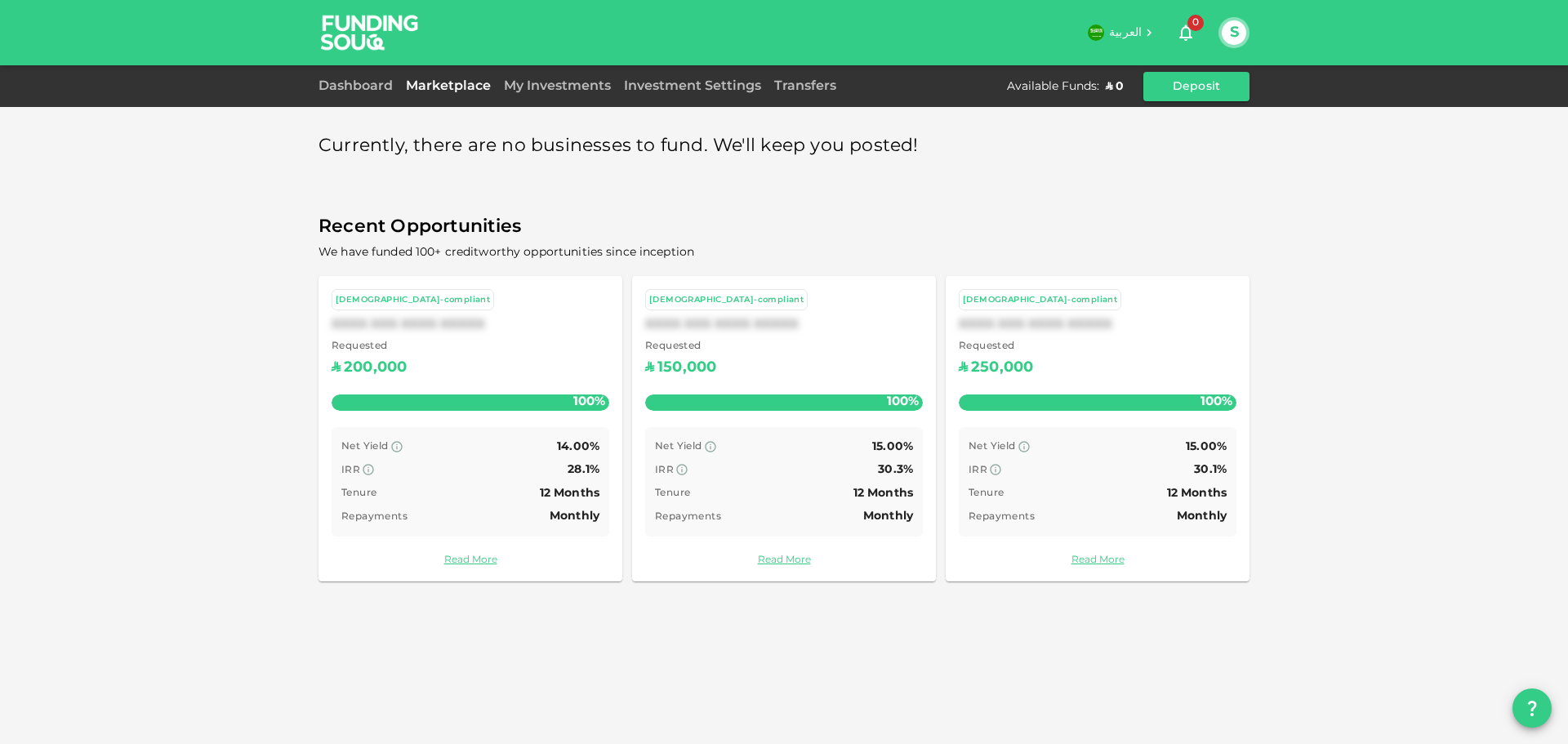
click at [692, 328] on div "XXXX XXX XXXX XXXXX" at bounding box center [783, 324] width 277 height 16
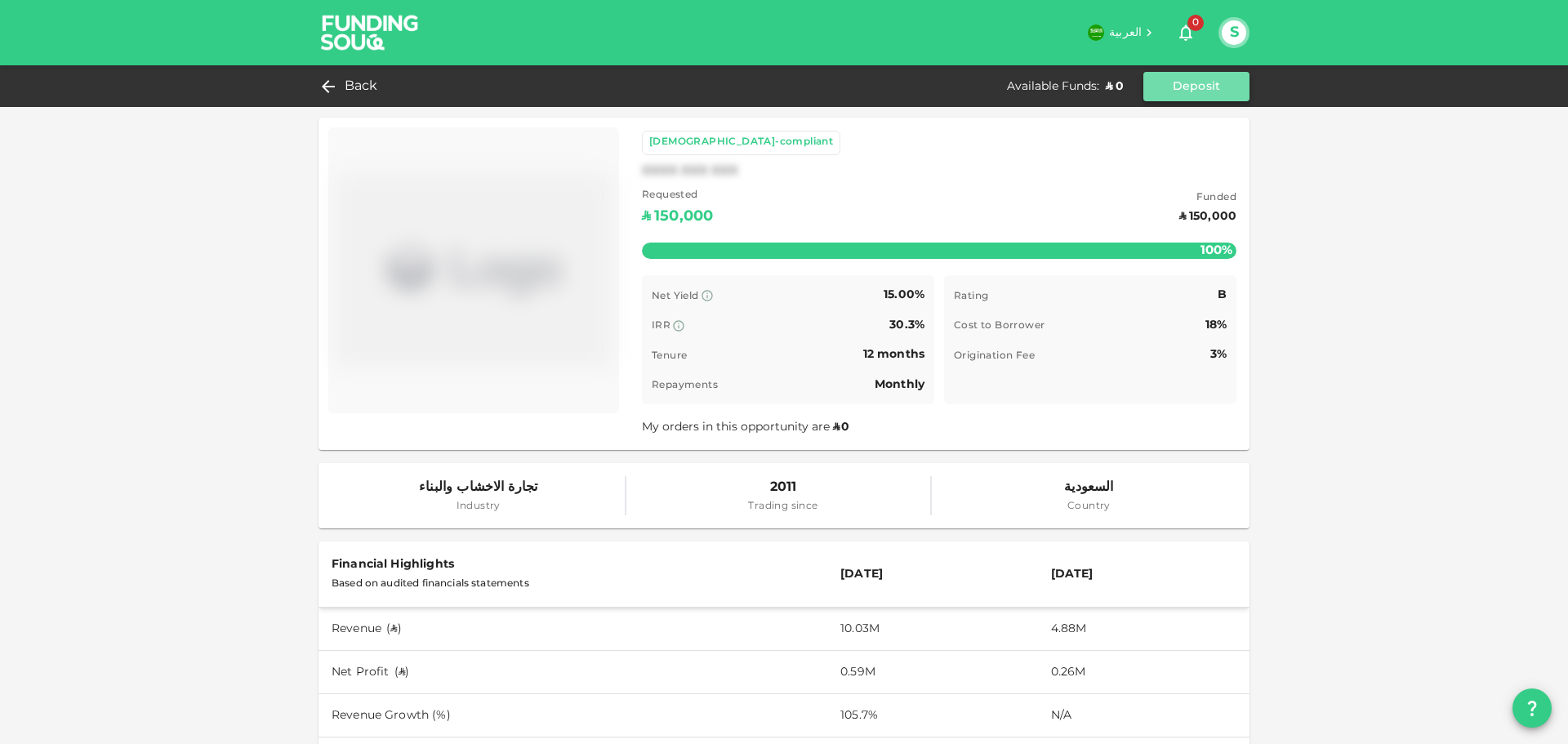
click at [1182, 83] on button "Deposit" at bounding box center [1196, 86] width 106 height 29
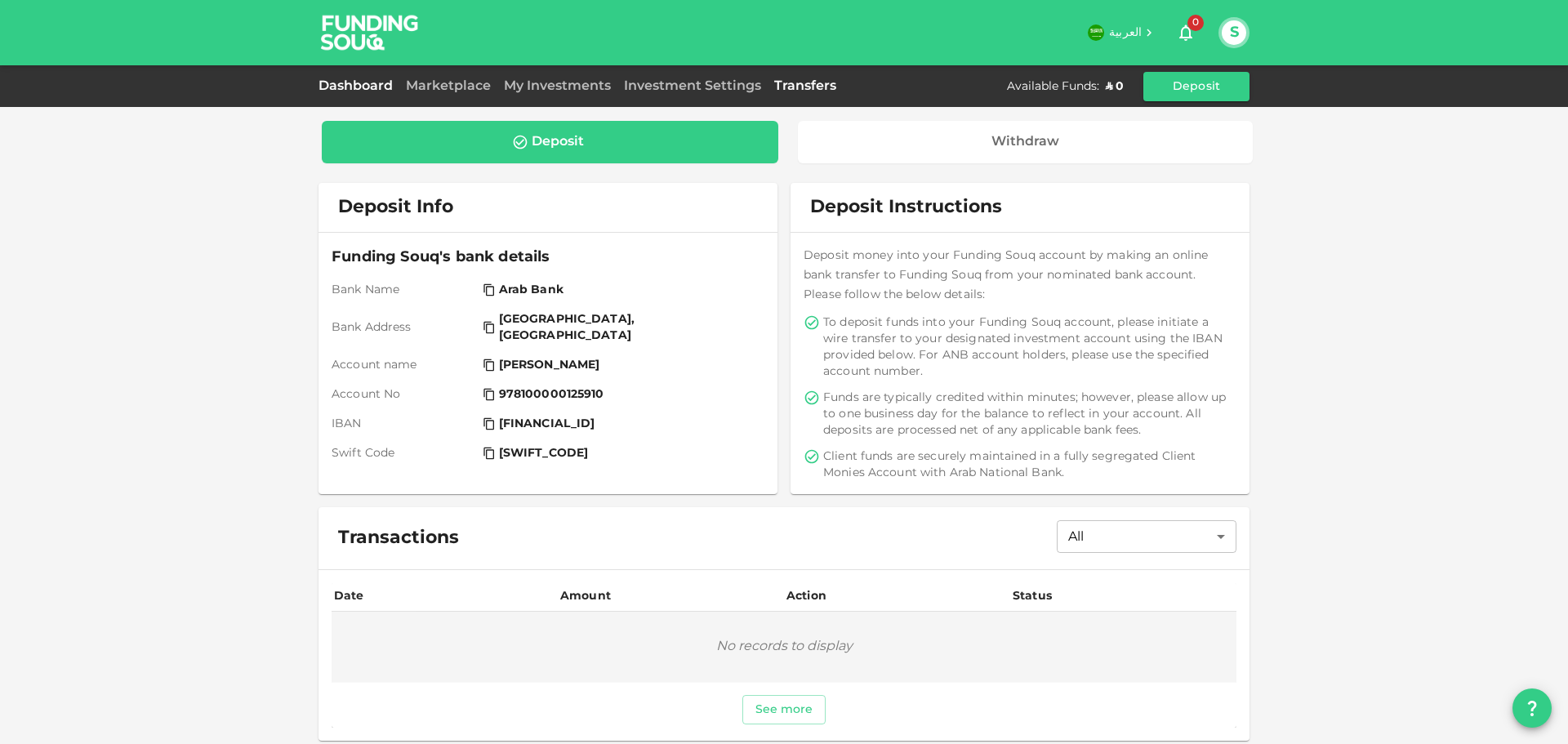
click at [343, 85] on link "Dashboard" at bounding box center [358, 86] width 81 height 13
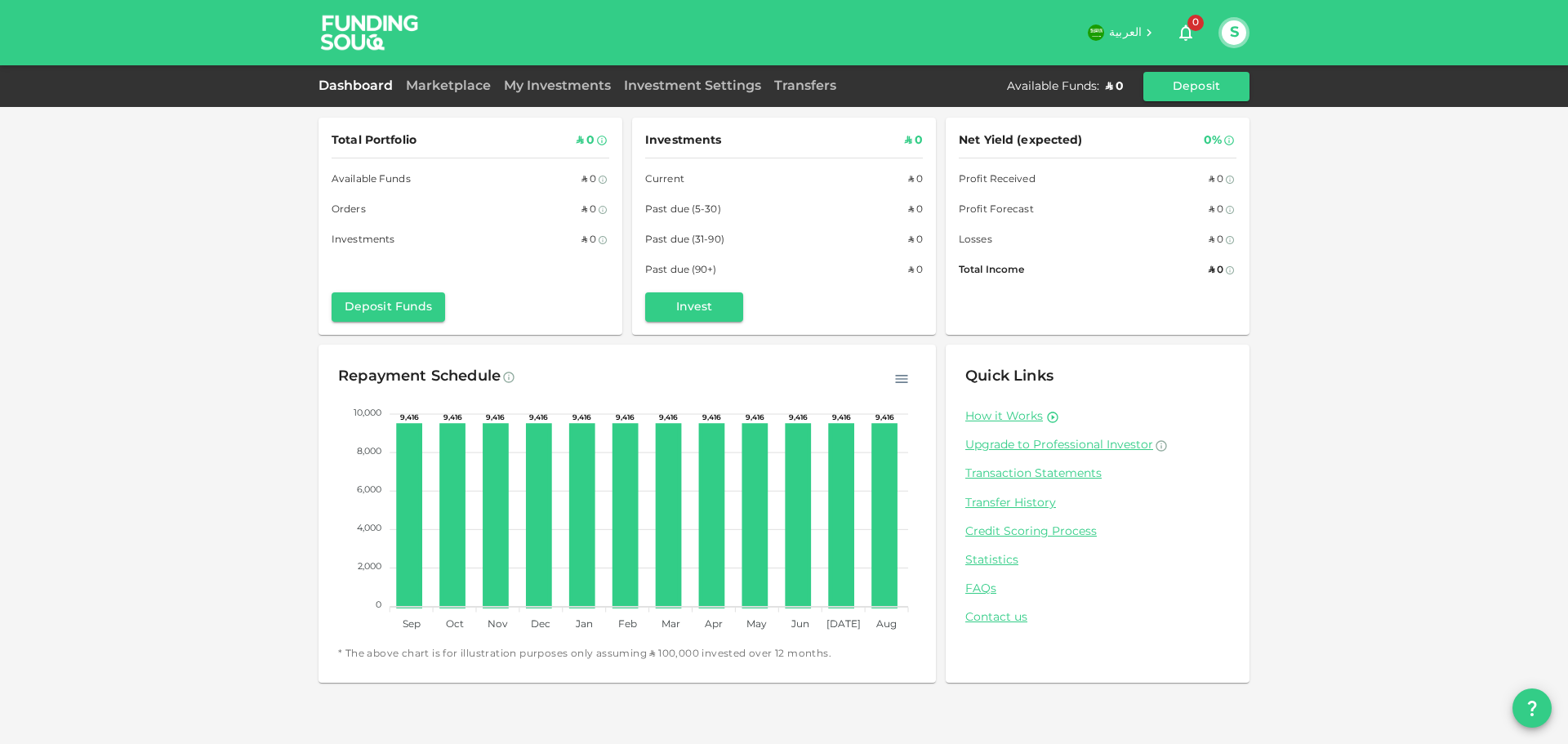
click at [1245, 29] on button "S" at bounding box center [1233, 32] width 24 height 24
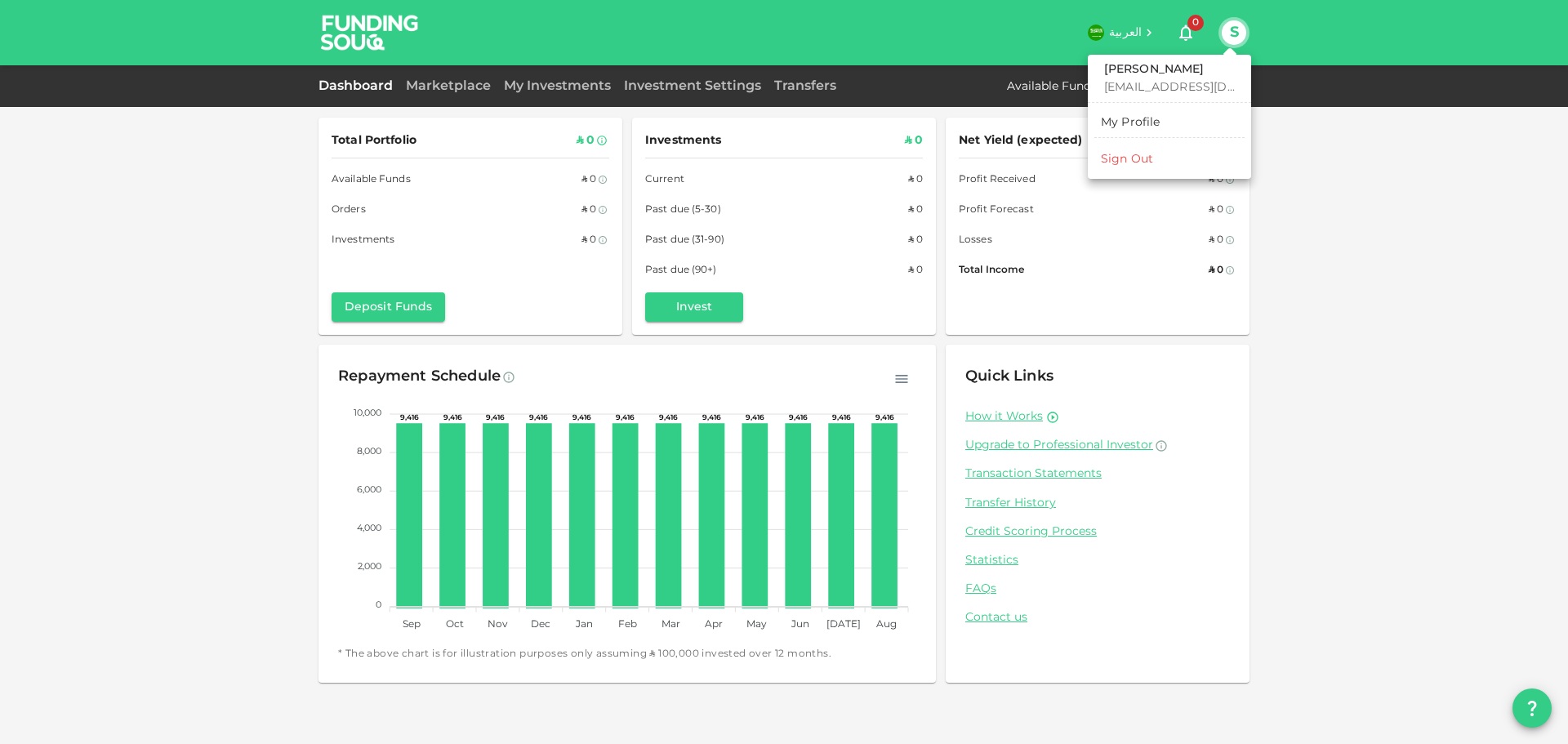
click at [1117, 158] on div "Sign Out" at bounding box center [1127, 158] width 52 height 16
